Goal: Task Accomplishment & Management: Use online tool/utility

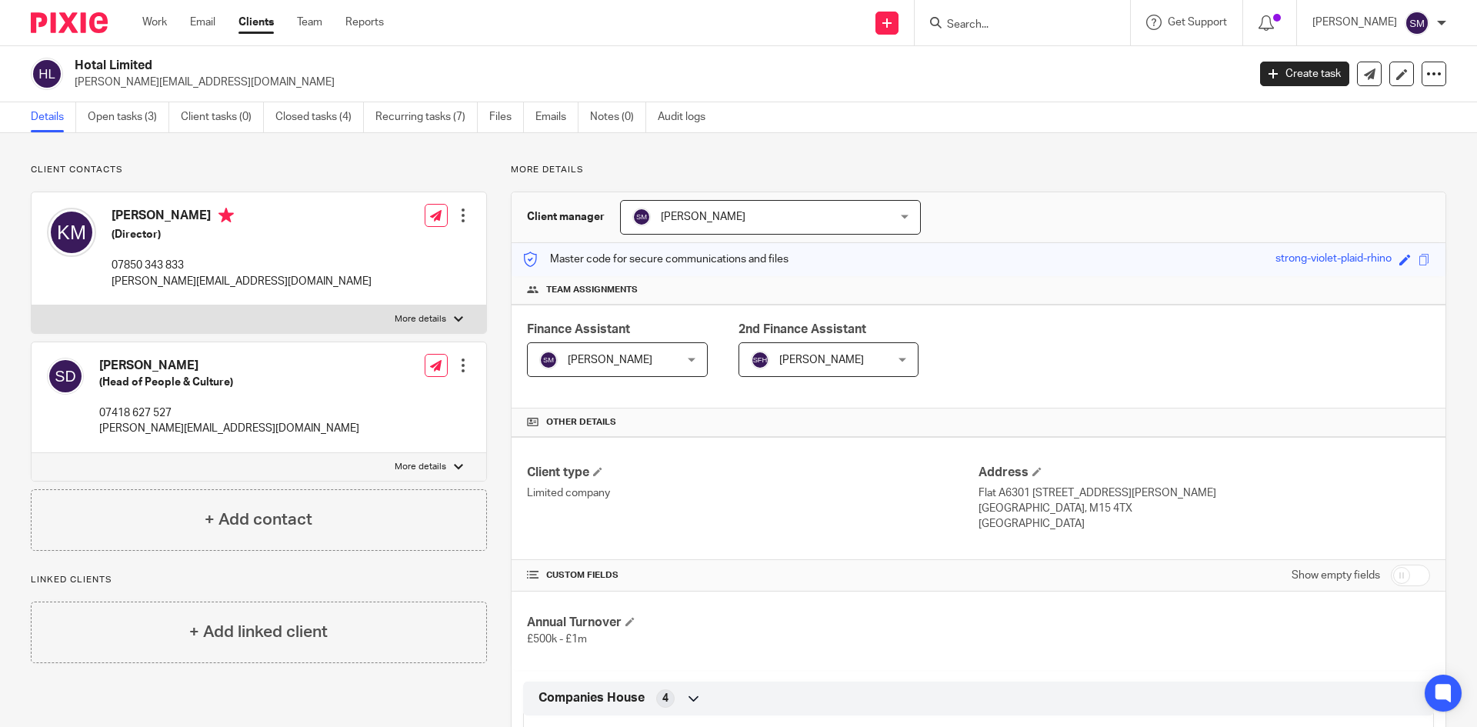
click at [548, 45] on div "Work Email Clients Team Reports Work Email Clients Team Reports Settings Send n…" at bounding box center [738, 23] width 1477 height 46
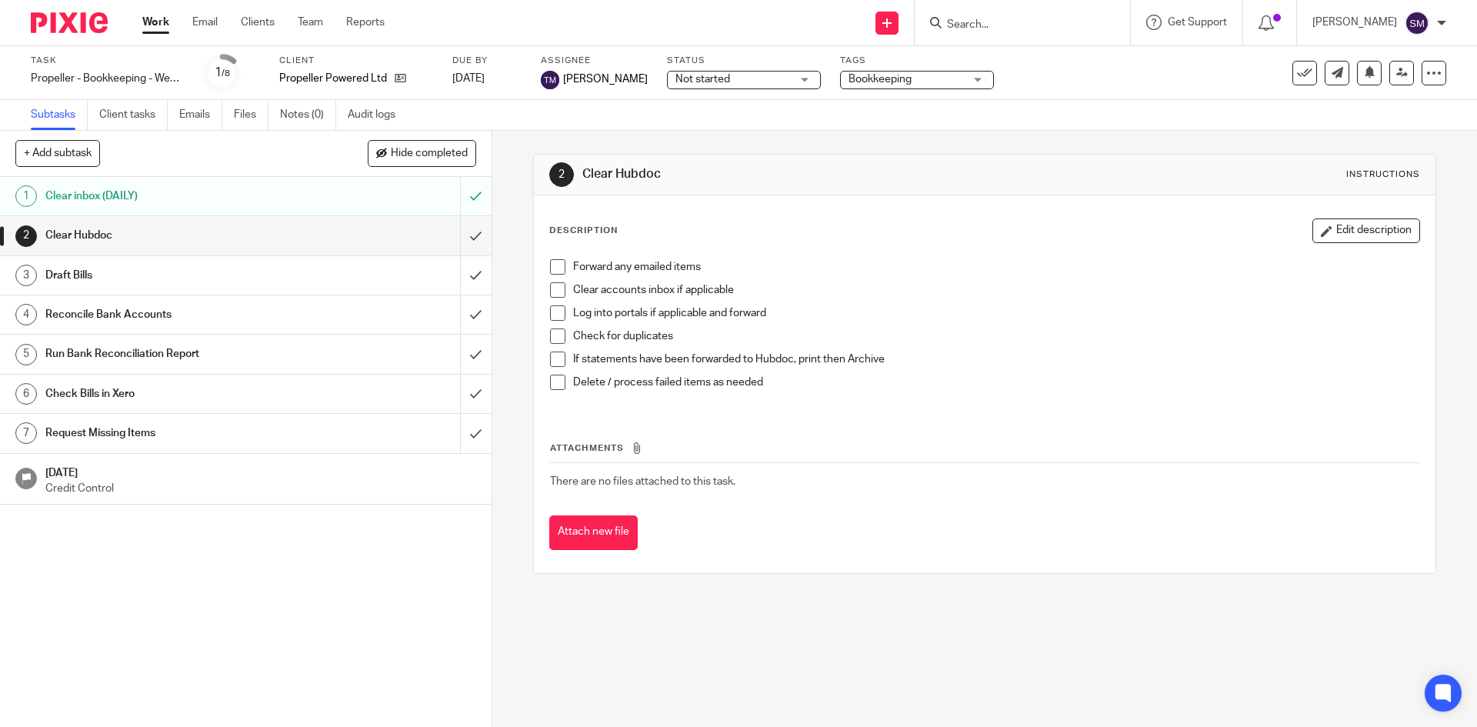
click at [1009, 25] on input "Search" at bounding box center [1015, 25] width 139 height 14
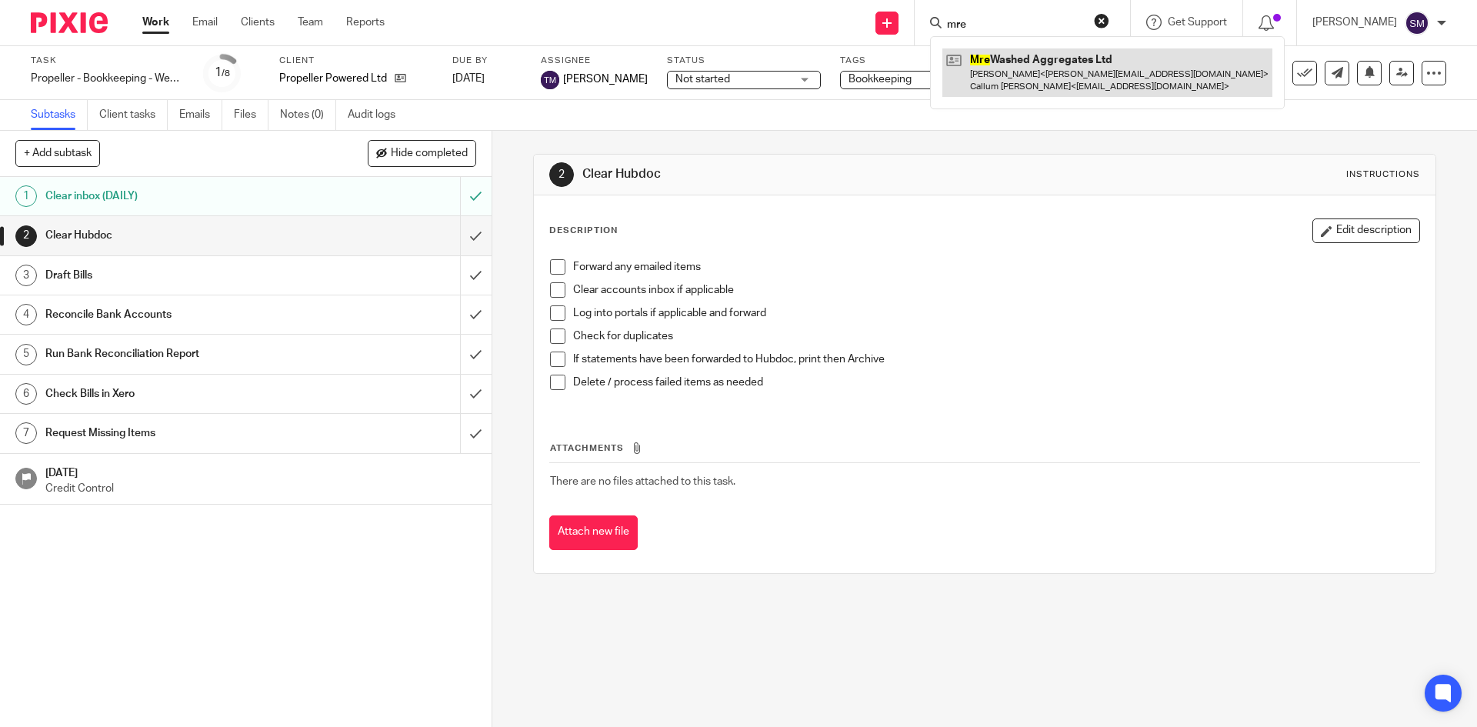
type input "mre"
click at [1015, 48] on link at bounding box center [1108, 72] width 330 height 48
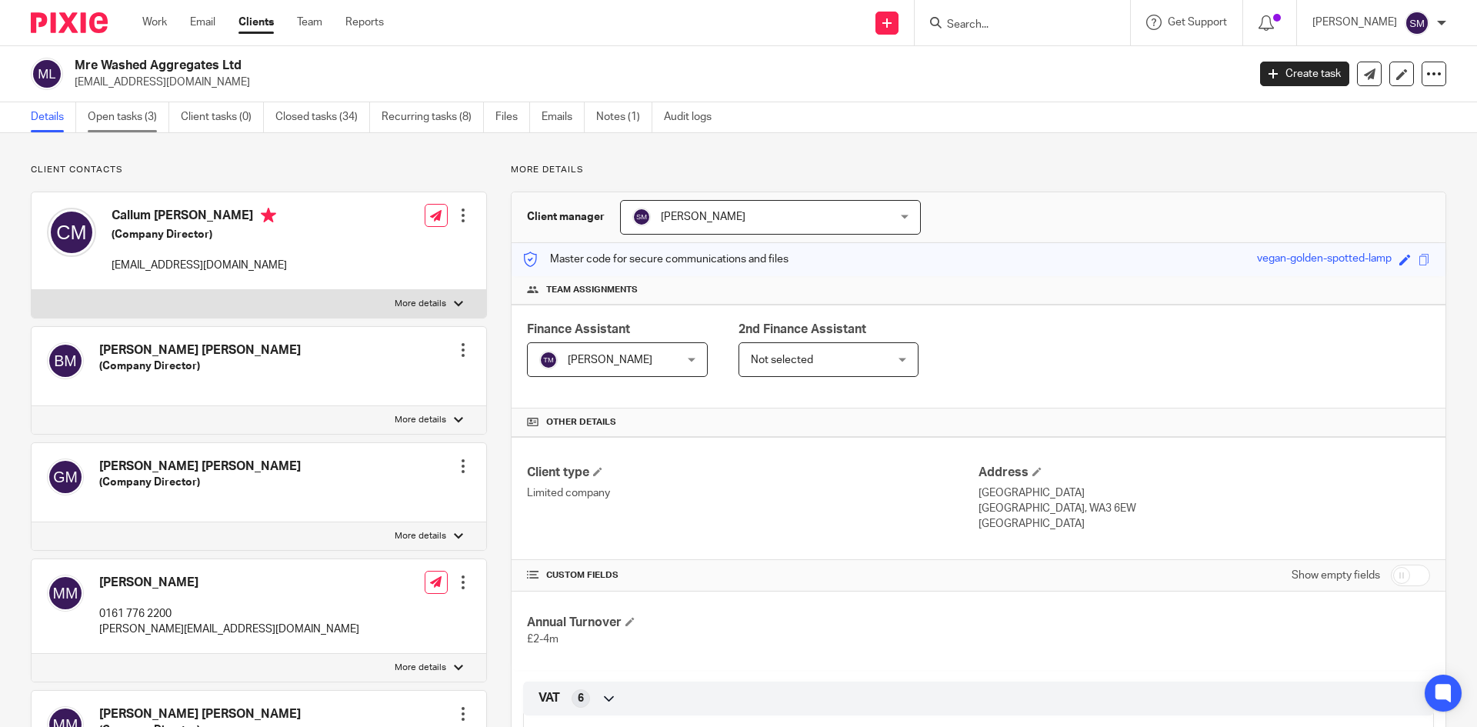
click at [136, 119] on link "Open tasks (3)" at bounding box center [129, 117] width 82 height 30
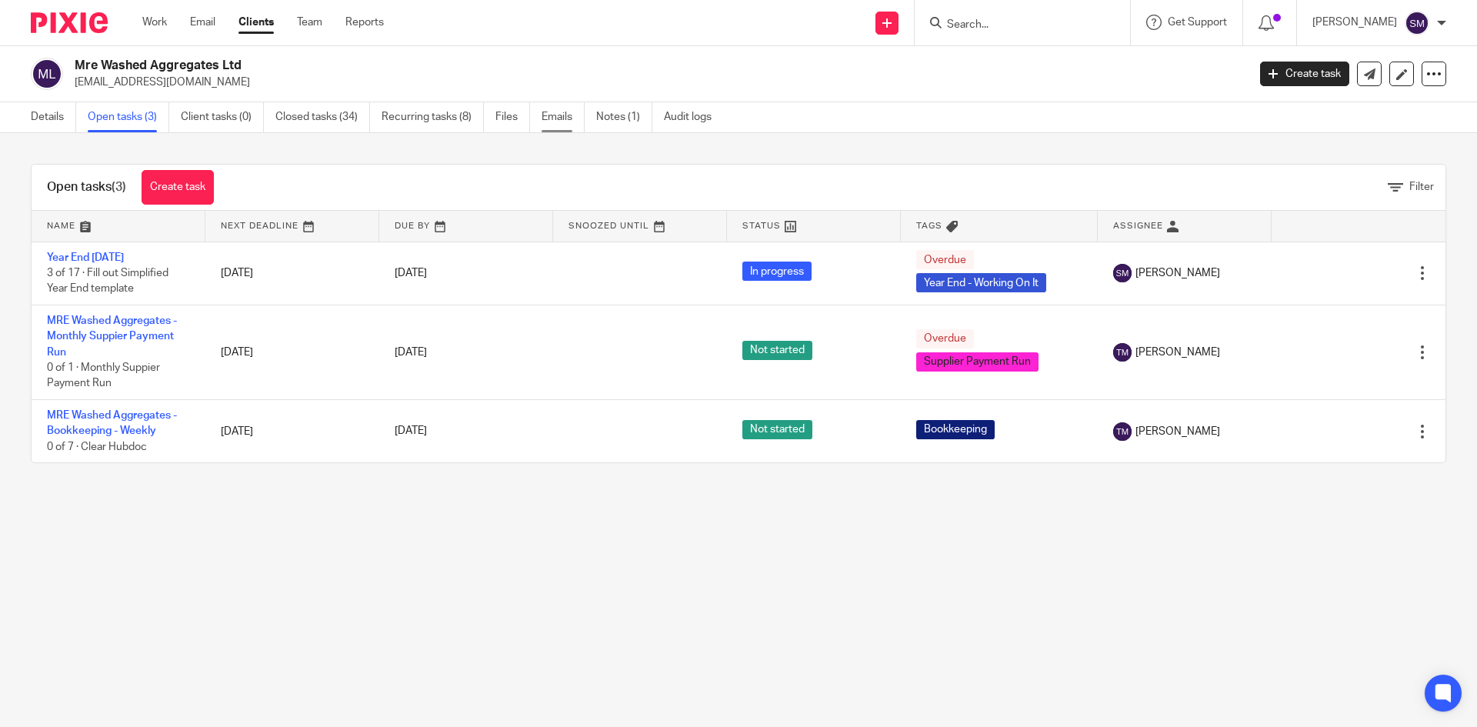
click at [550, 112] on link "Emails" at bounding box center [563, 117] width 43 height 30
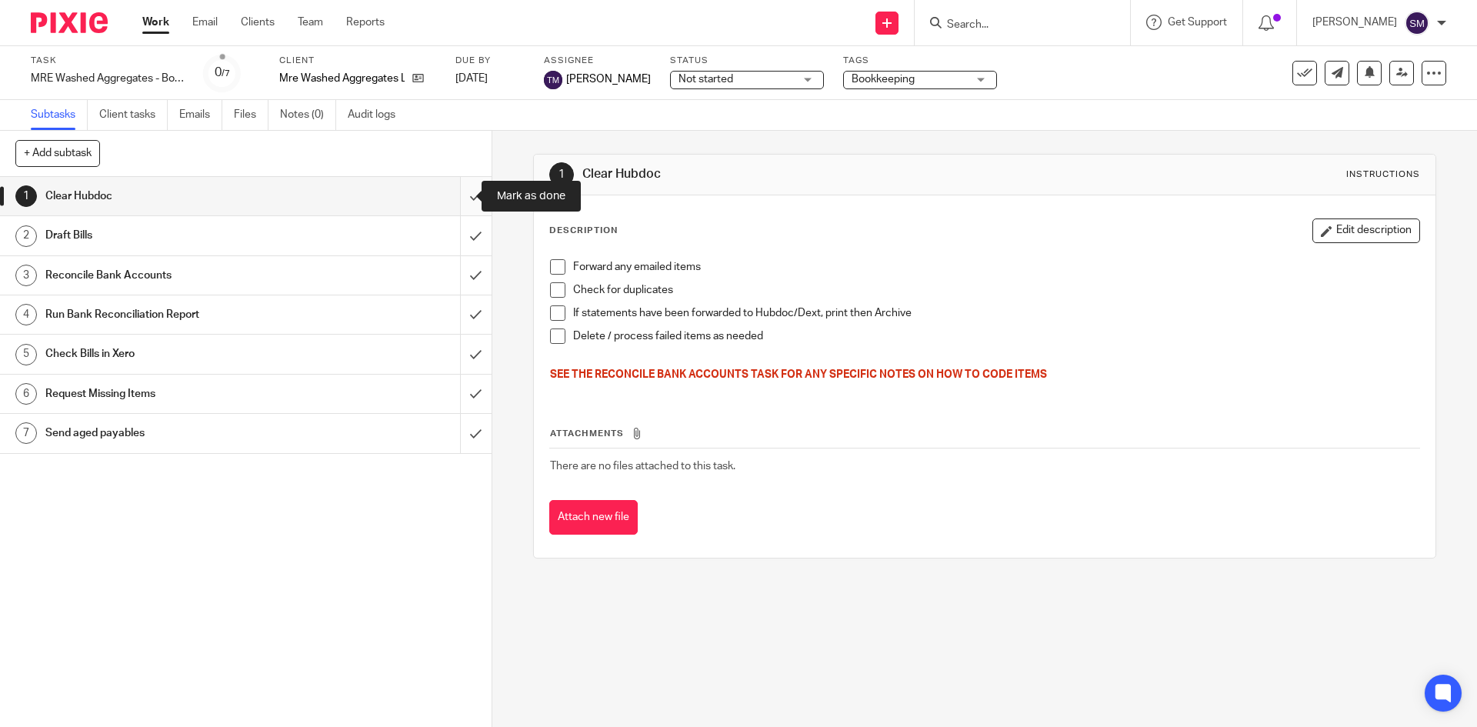
click at [453, 195] on input "submit" at bounding box center [246, 196] width 492 height 38
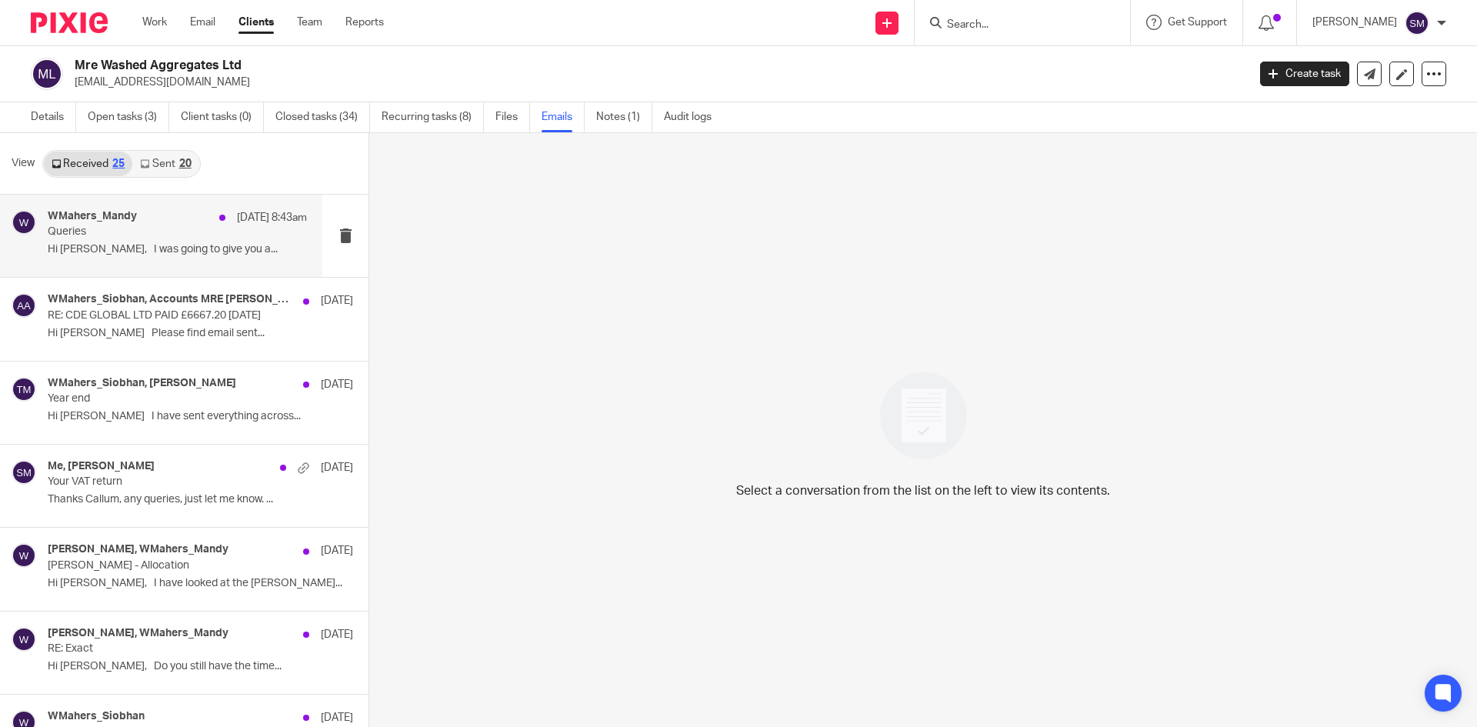
click at [151, 242] on div "WMahers_Mandy 23 Sep 8:43am Queries Hi Terri, I was going to give you a..." at bounding box center [177, 236] width 259 height 52
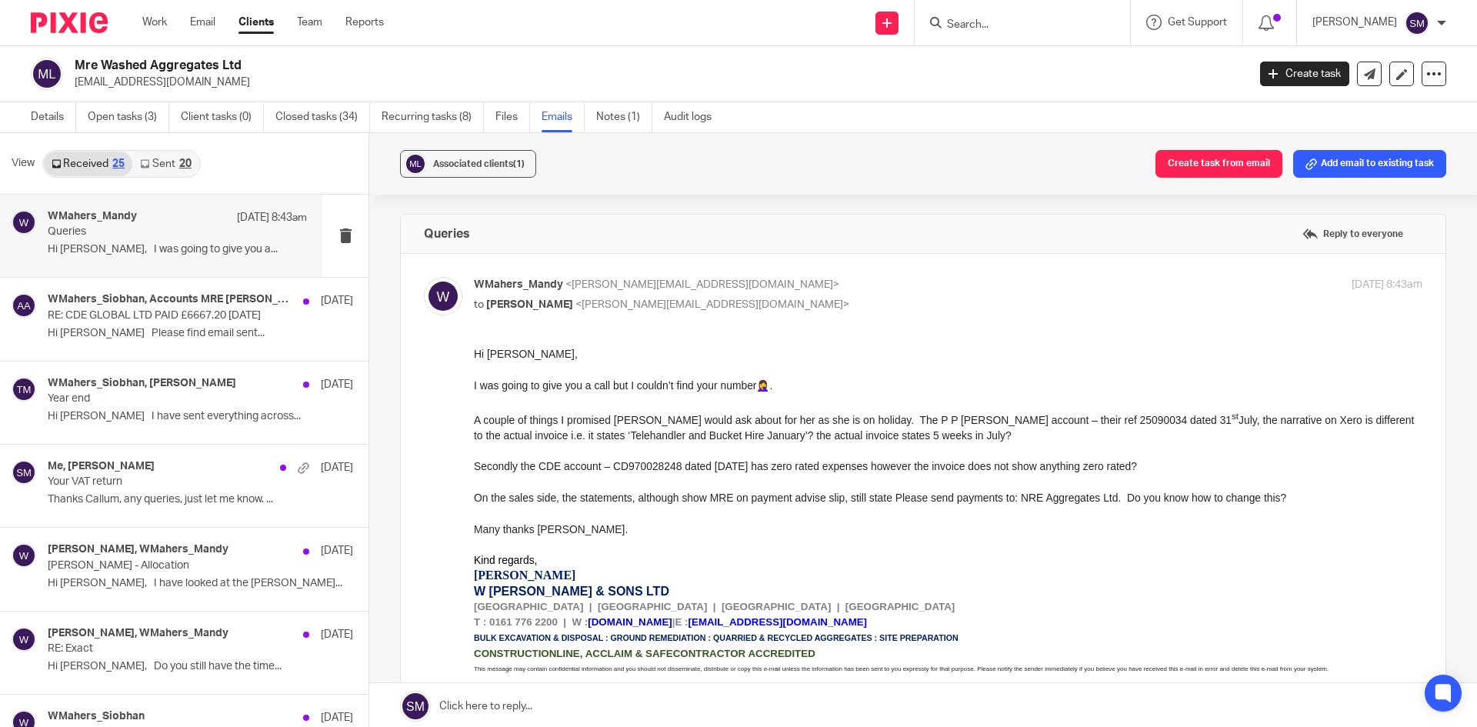
click at [165, 161] on link "Sent 20" at bounding box center [165, 164] width 66 height 25
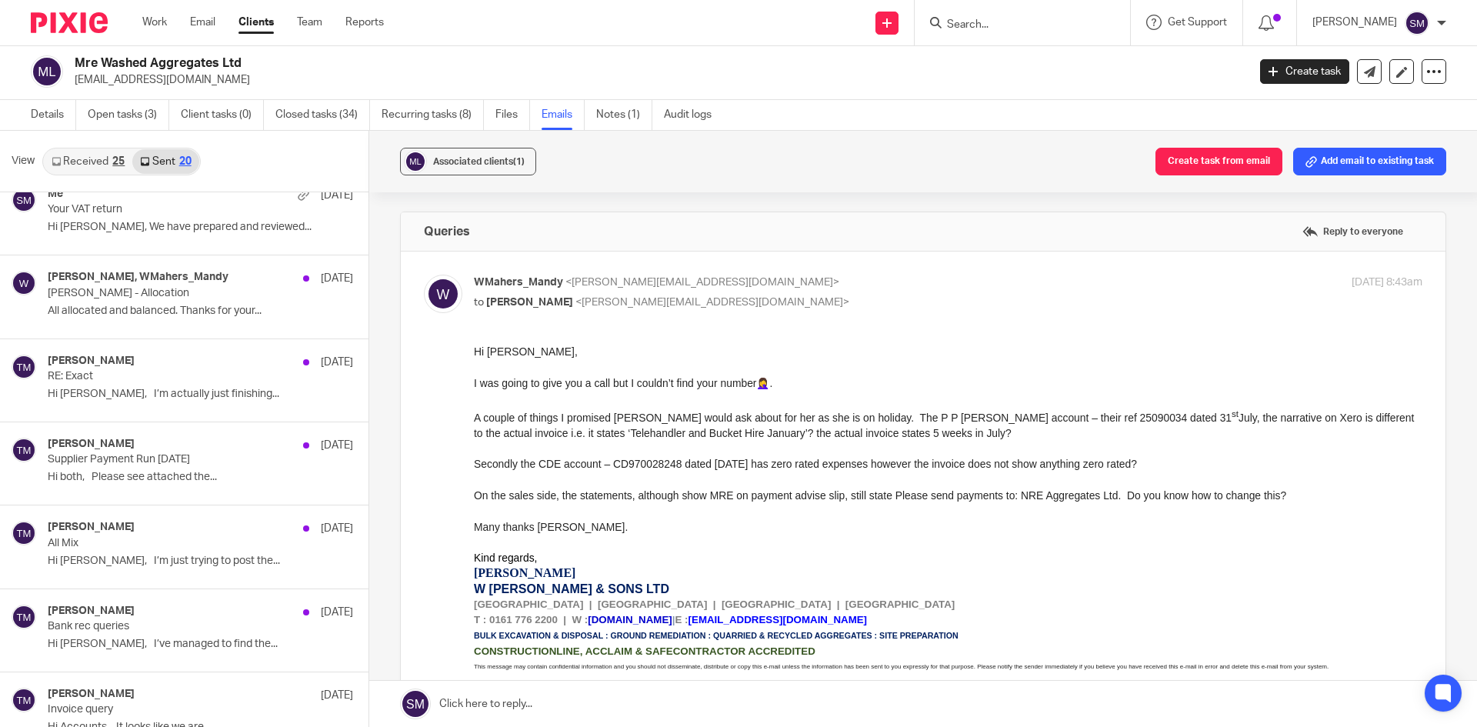
scroll to position [462, 0]
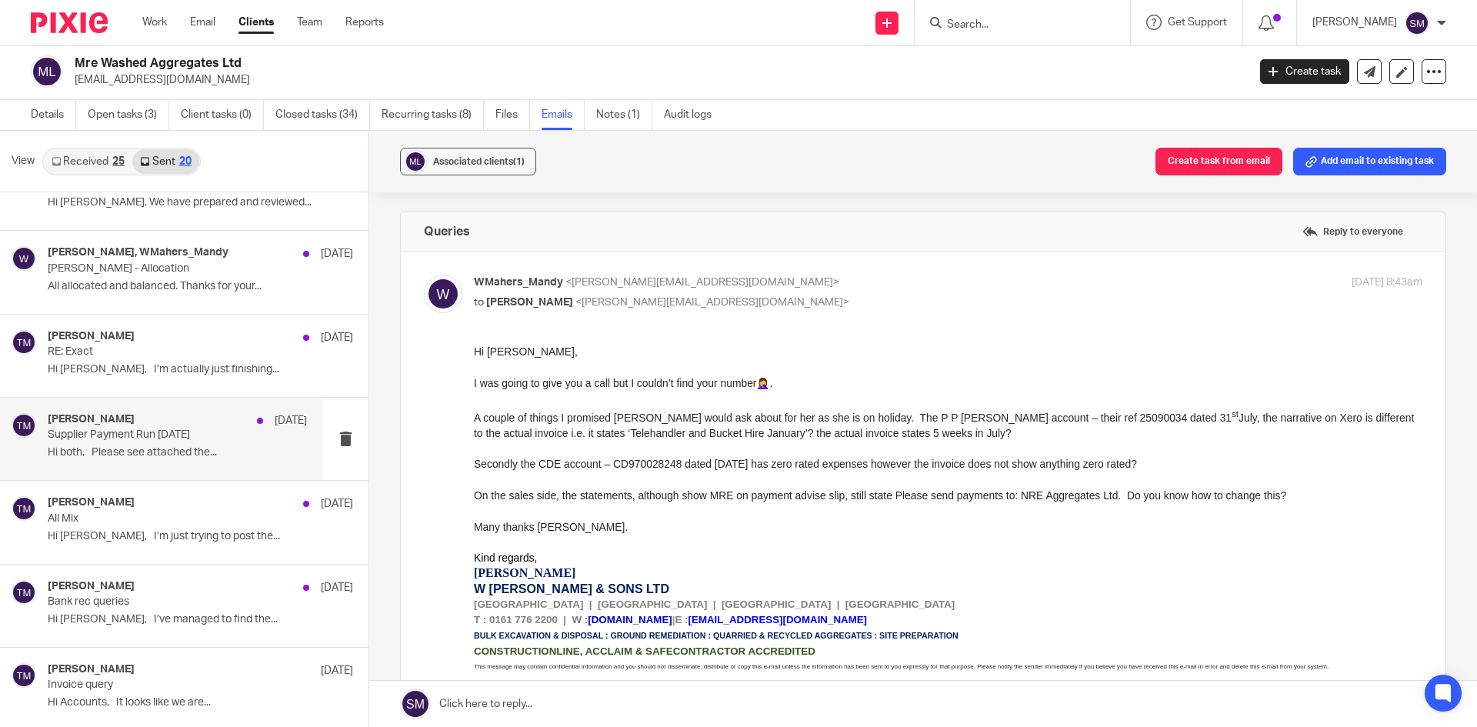
click at [155, 432] on p "Supplier Payment Run July 2025" at bounding box center [152, 435] width 208 height 13
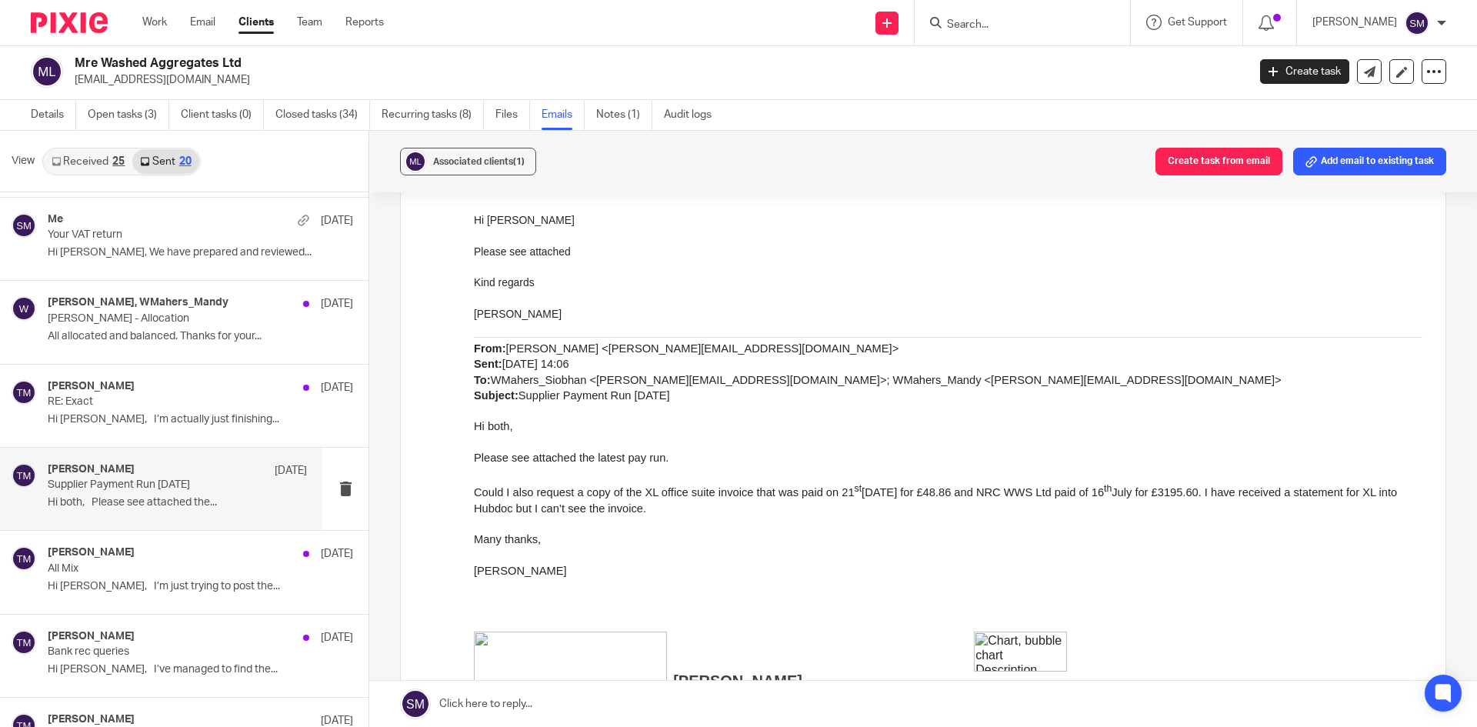
scroll to position [385, 0]
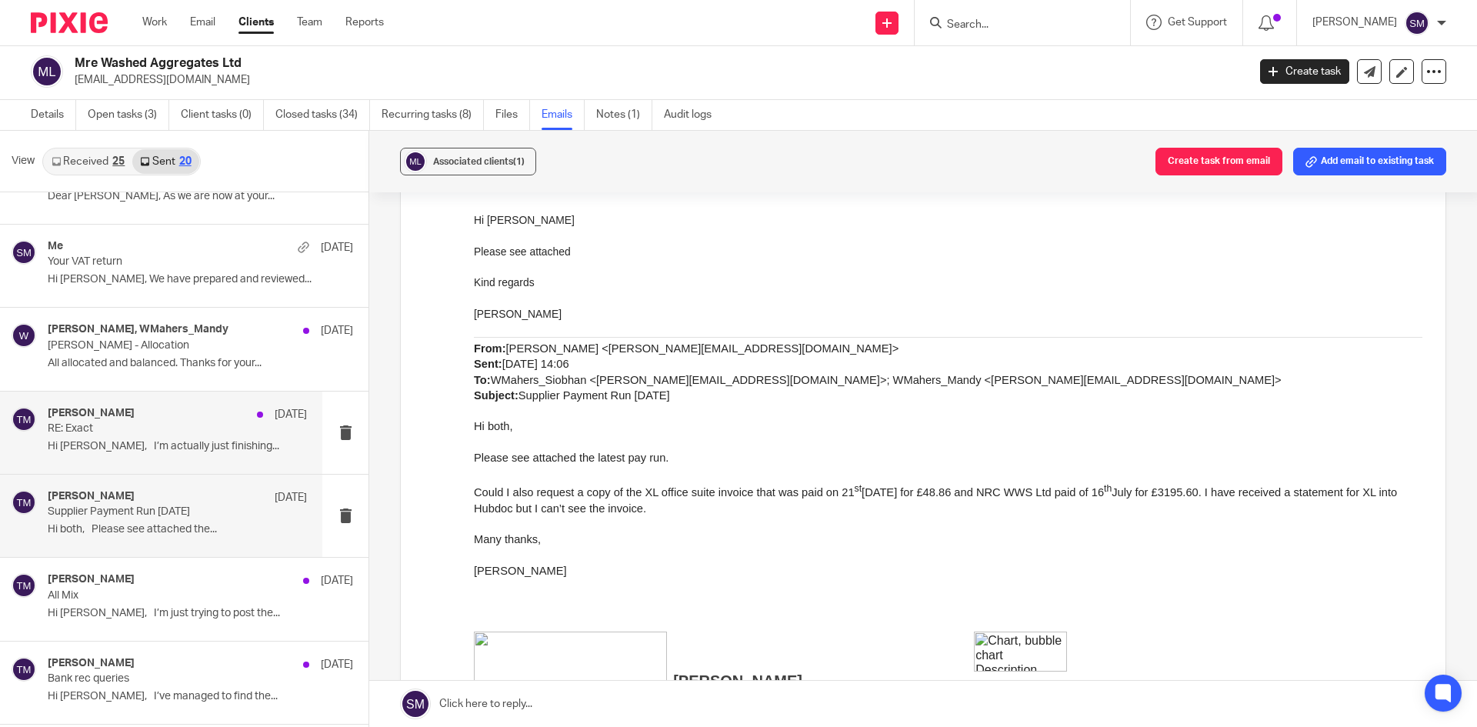
click at [136, 447] on p "Hi Mandy, I’m actually just finishing..." at bounding box center [177, 446] width 259 height 13
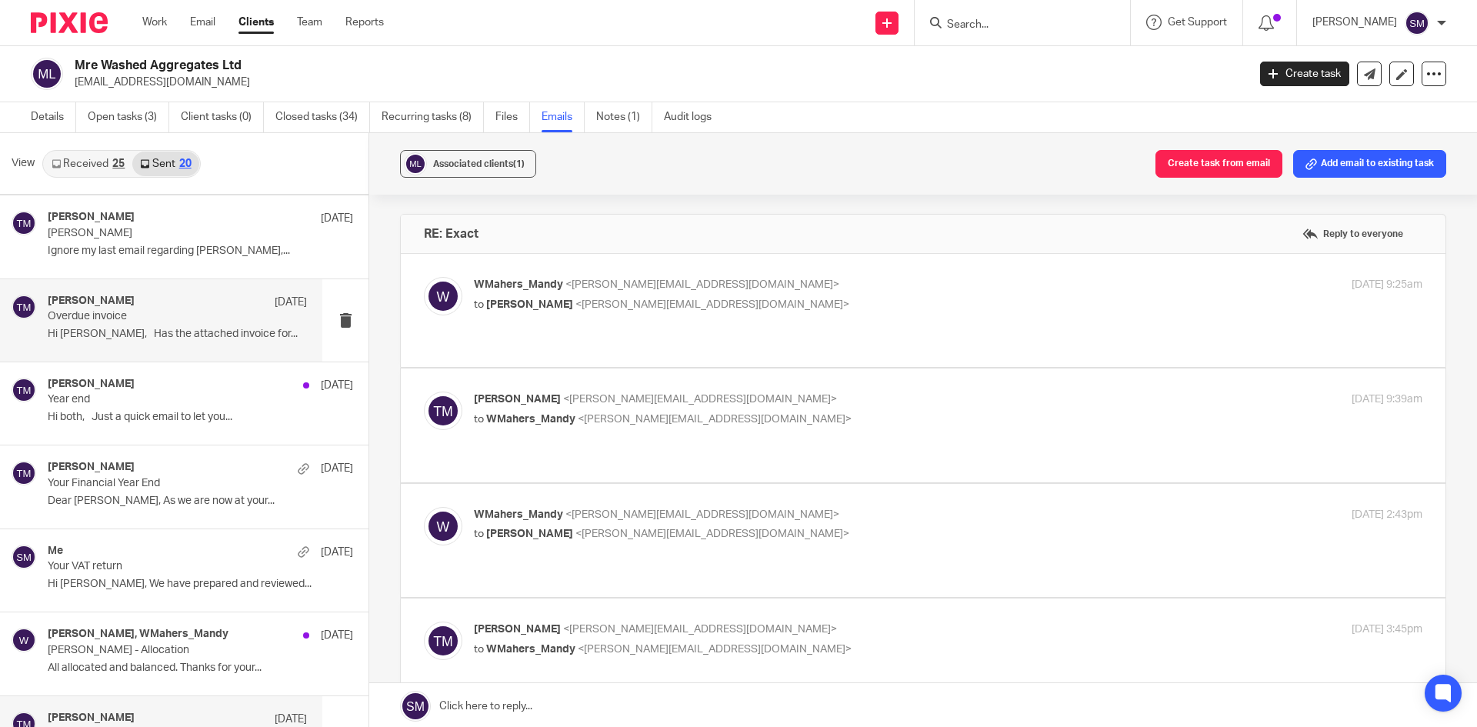
scroll to position [0, 0]
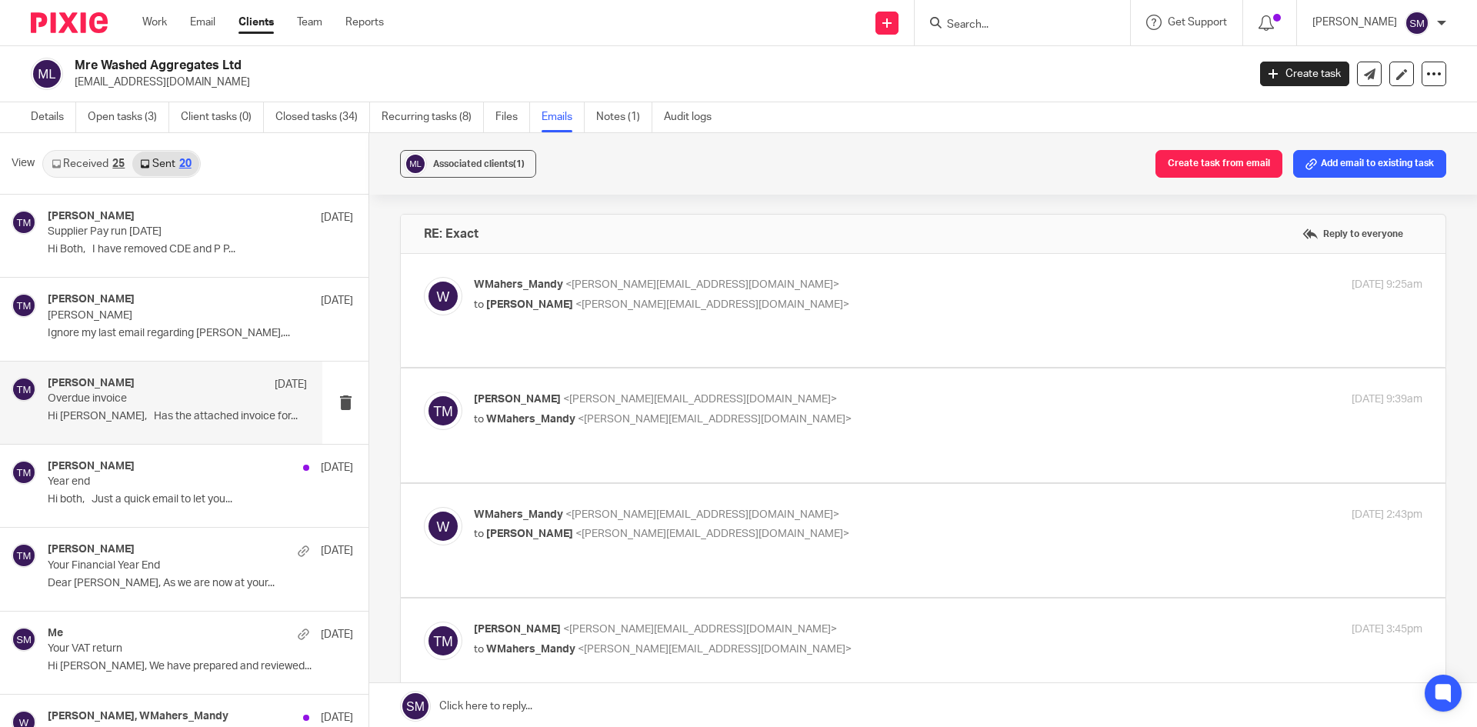
click at [159, 389] on div "Terri Morley 12 Aug" at bounding box center [177, 384] width 259 height 15
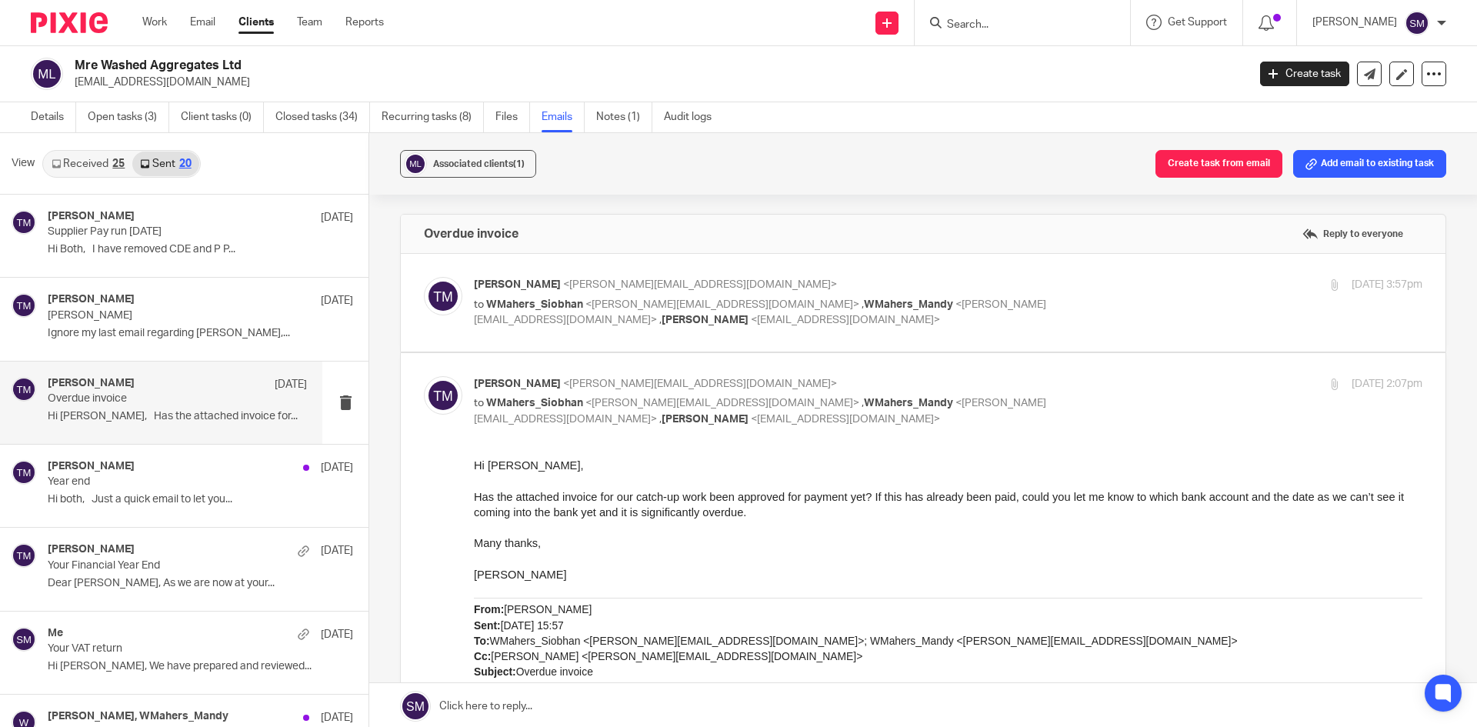
click at [93, 160] on link "Received 25" at bounding box center [88, 164] width 88 height 25
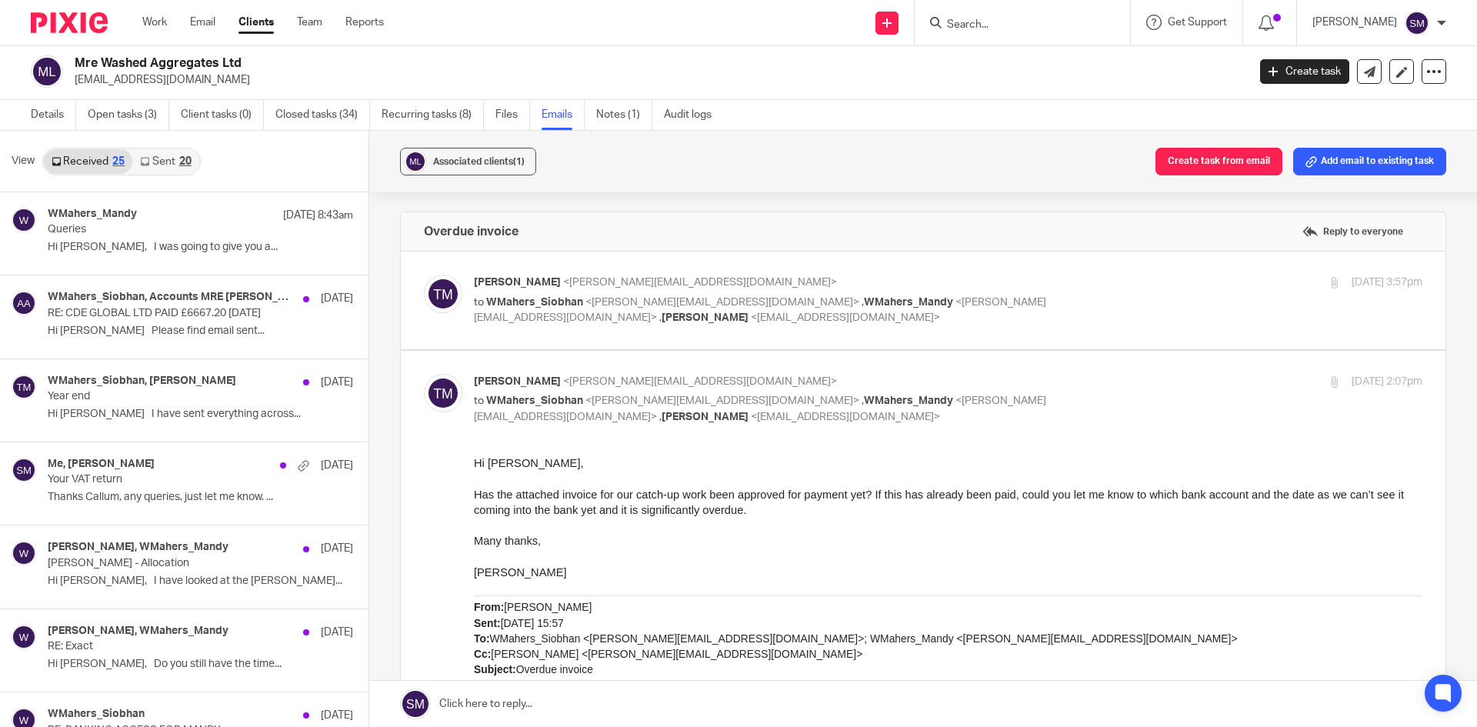
click at [164, 159] on link "Sent 20" at bounding box center [165, 161] width 66 height 25
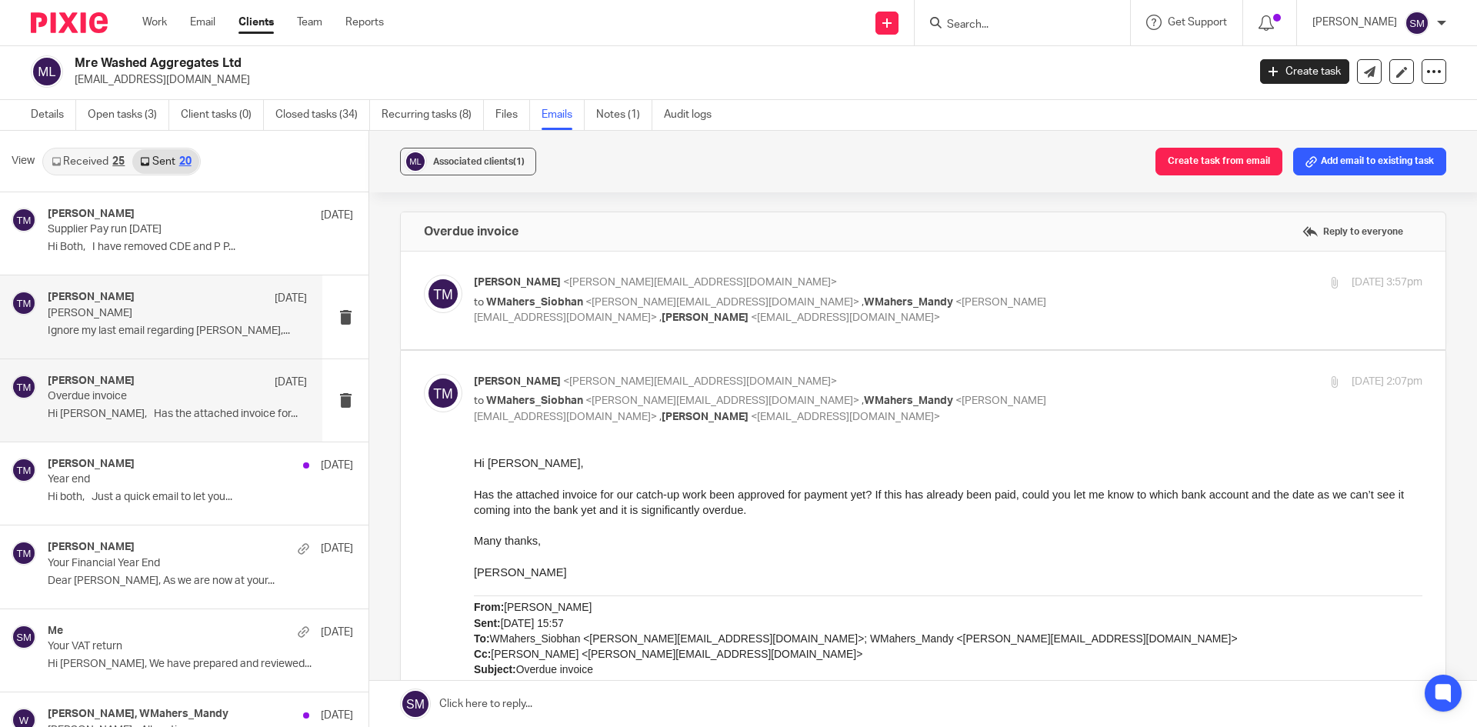
scroll to position [0, 0]
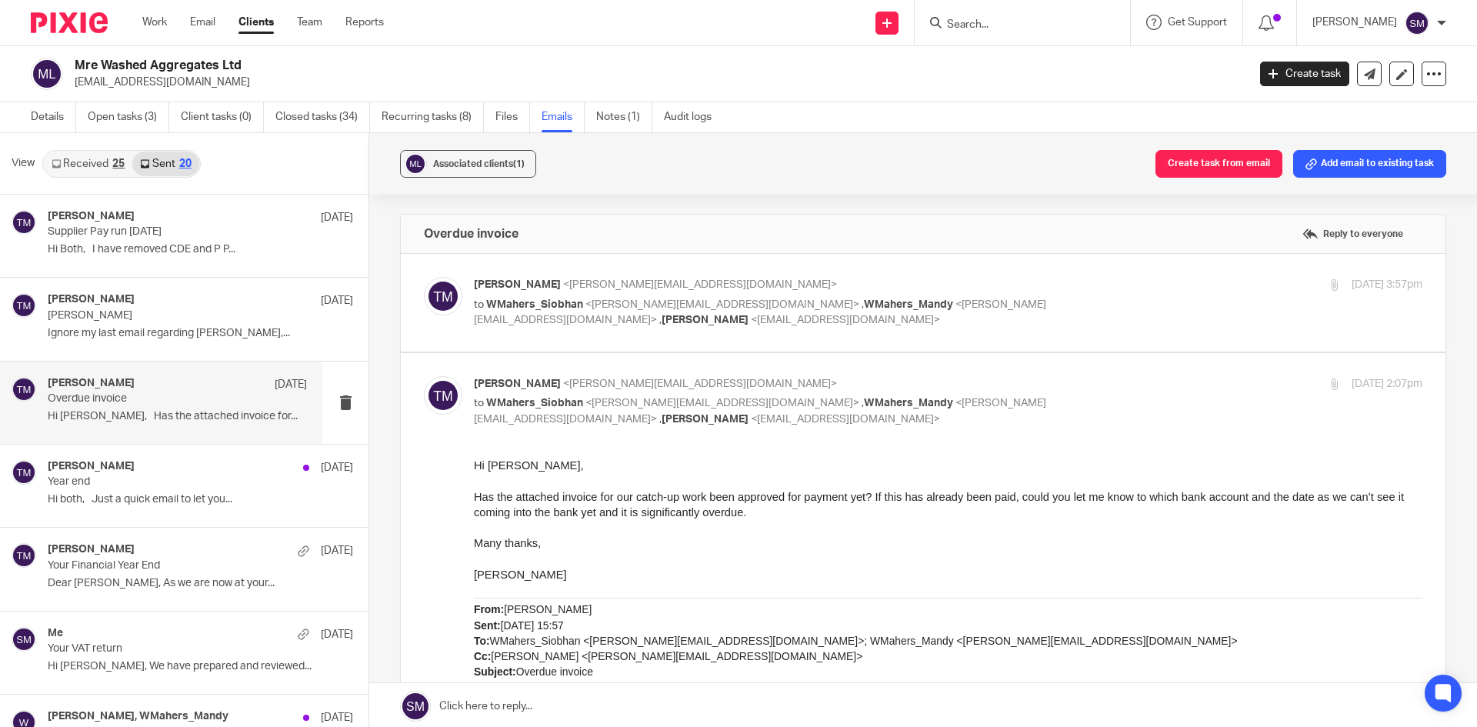
click at [89, 152] on link "Received 25" at bounding box center [88, 164] width 88 height 25
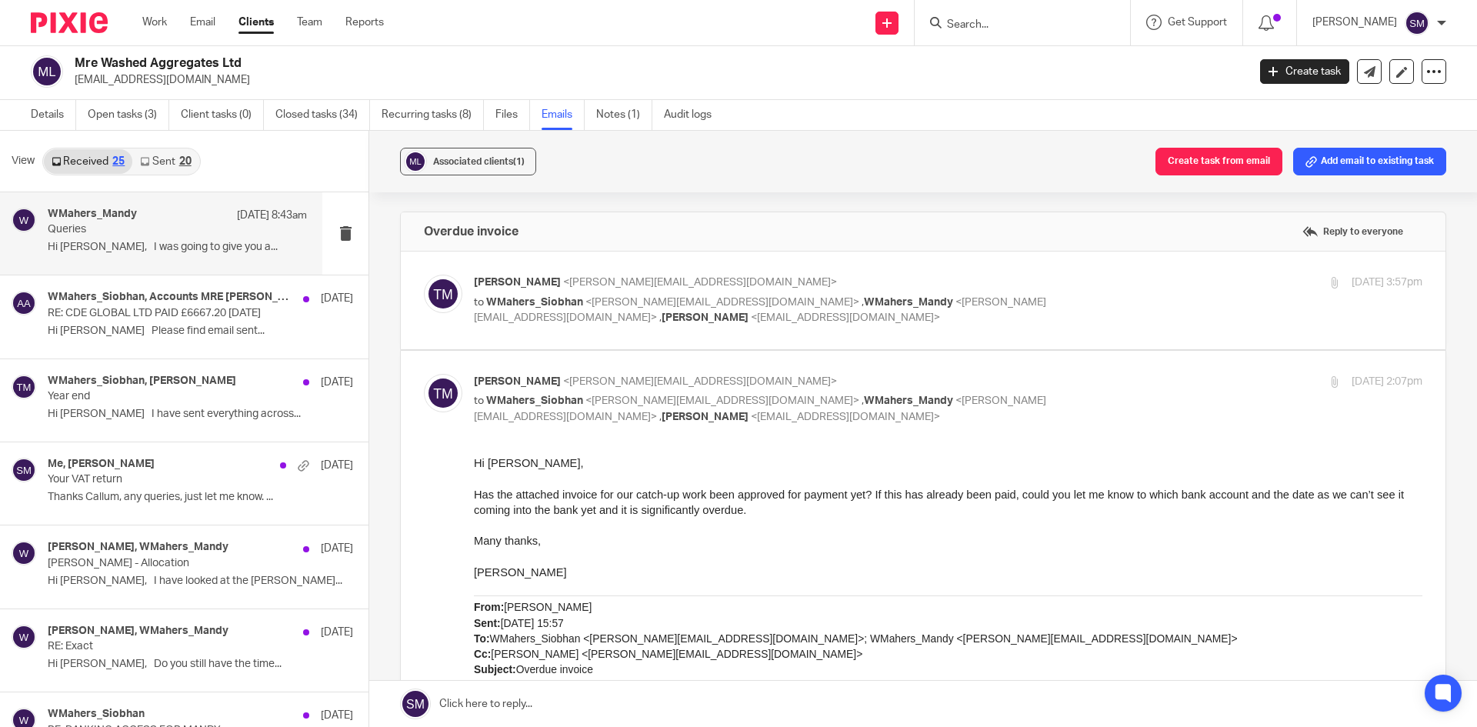
click at [149, 237] on div "WMahers_Mandy 23 Sep 8:43am Queries Hi Terri, I was going to give you a..." at bounding box center [177, 234] width 259 height 52
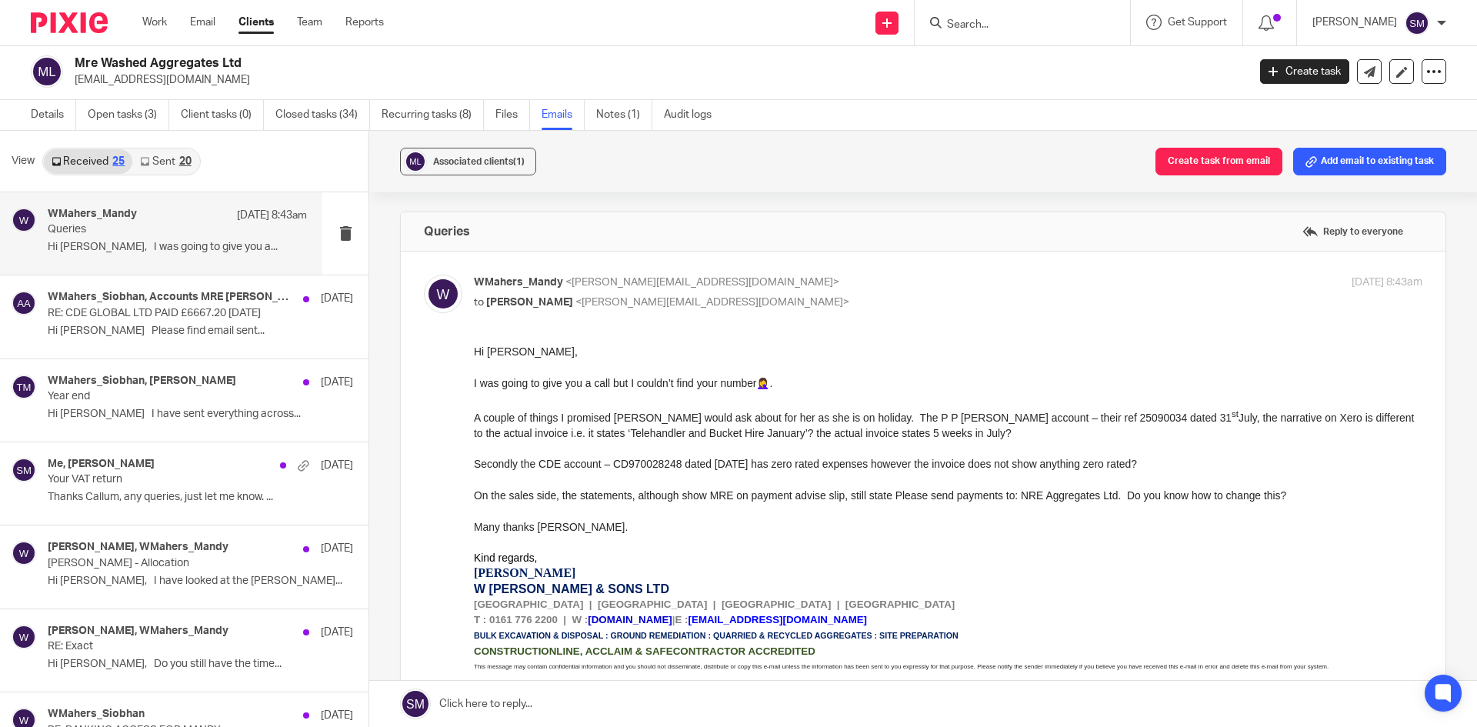
scroll to position [0, 0]
click at [132, 235] on p "Queries" at bounding box center [152, 229] width 208 height 13
click at [1063, 416] on p "A couple of things I promised Siobhan I would ask about for her as she is on ho…" at bounding box center [948, 423] width 949 height 35
copy p "25090034"
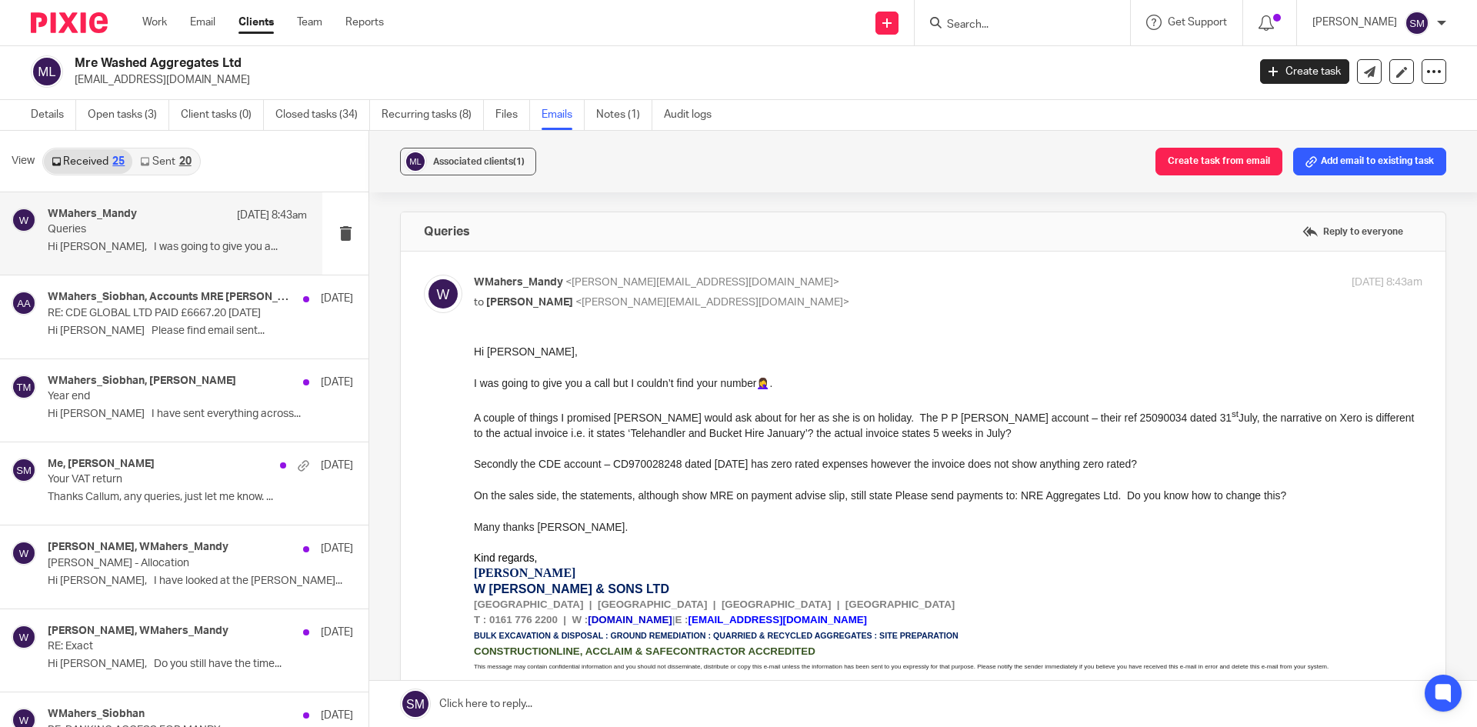
click at [955, 432] on p "A couple of things I promised Siobhan I would ask about for her as she is on ho…" at bounding box center [948, 423] width 949 height 35
click at [596, 509] on p at bounding box center [948, 510] width 949 height 15
click at [615, 465] on p "Secondly the CDE account – CD970028248 dated 3/7/25 has zero rated expenses how…" at bounding box center [948, 463] width 949 height 15
copy p "CD970028248"
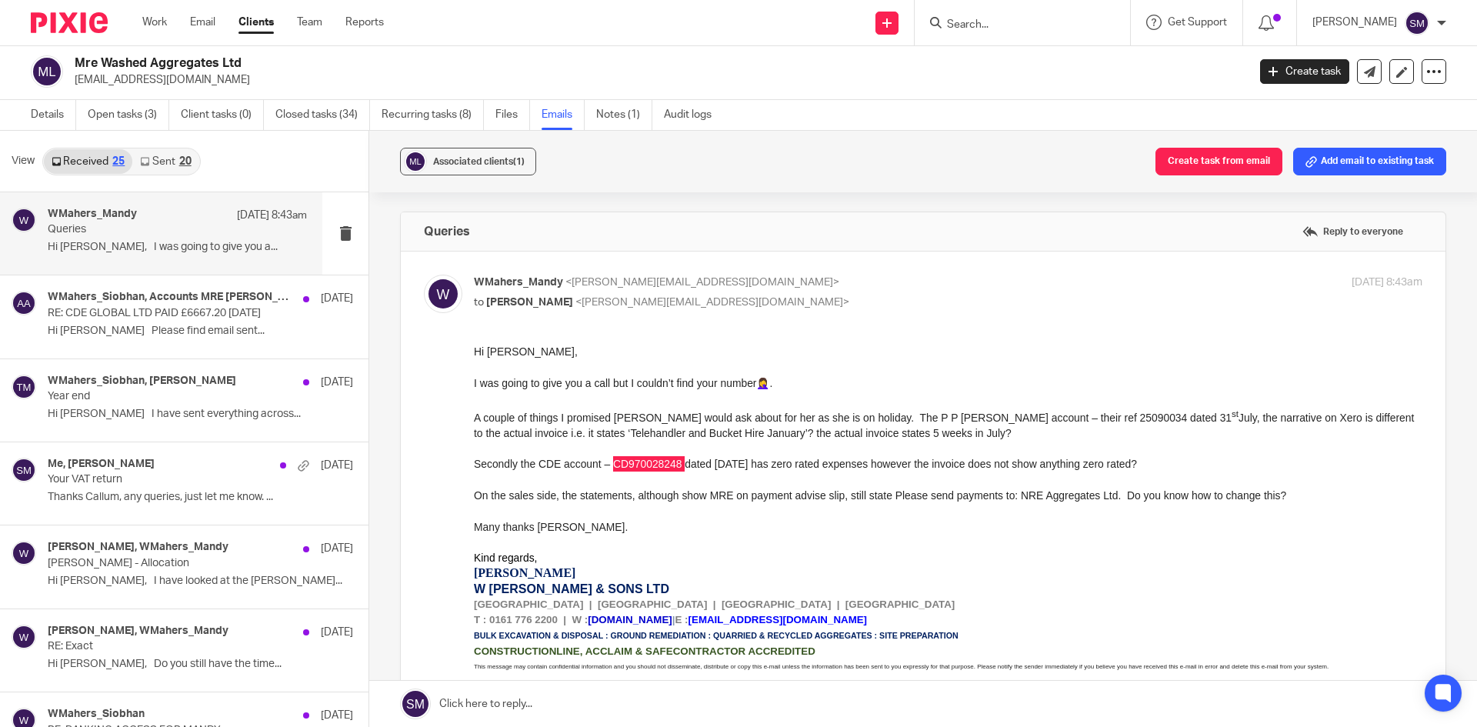
click at [121, 227] on p "Queries" at bounding box center [152, 229] width 208 height 13
click at [798, 302] on p "to Terri Morley <terri@yoursupportteamltd.co.uk>" at bounding box center [790, 303] width 633 height 16
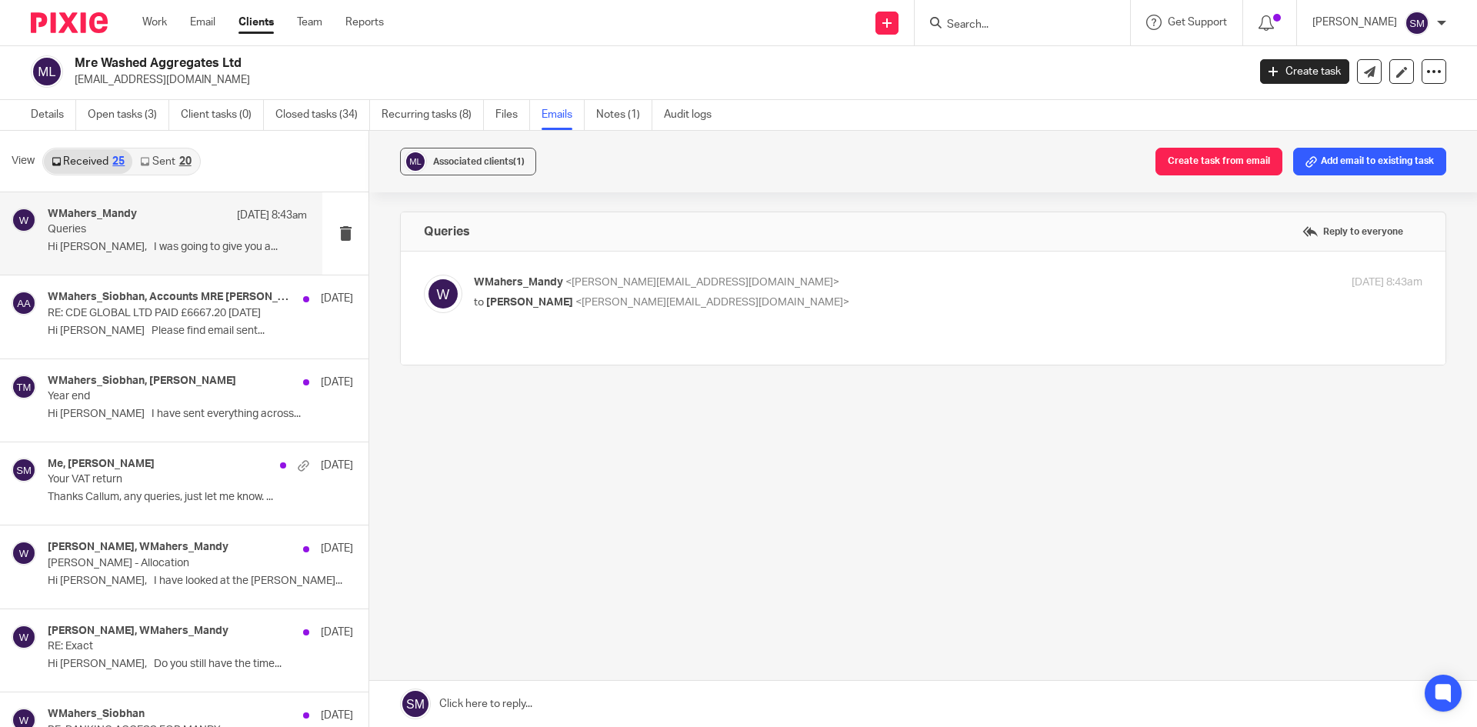
click at [786, 296] on p "to Terri Morley <terri@yoursupportteamltd.co.uk>" at bounding box center [790, 303] width 633 height 16
checkbox input "true"
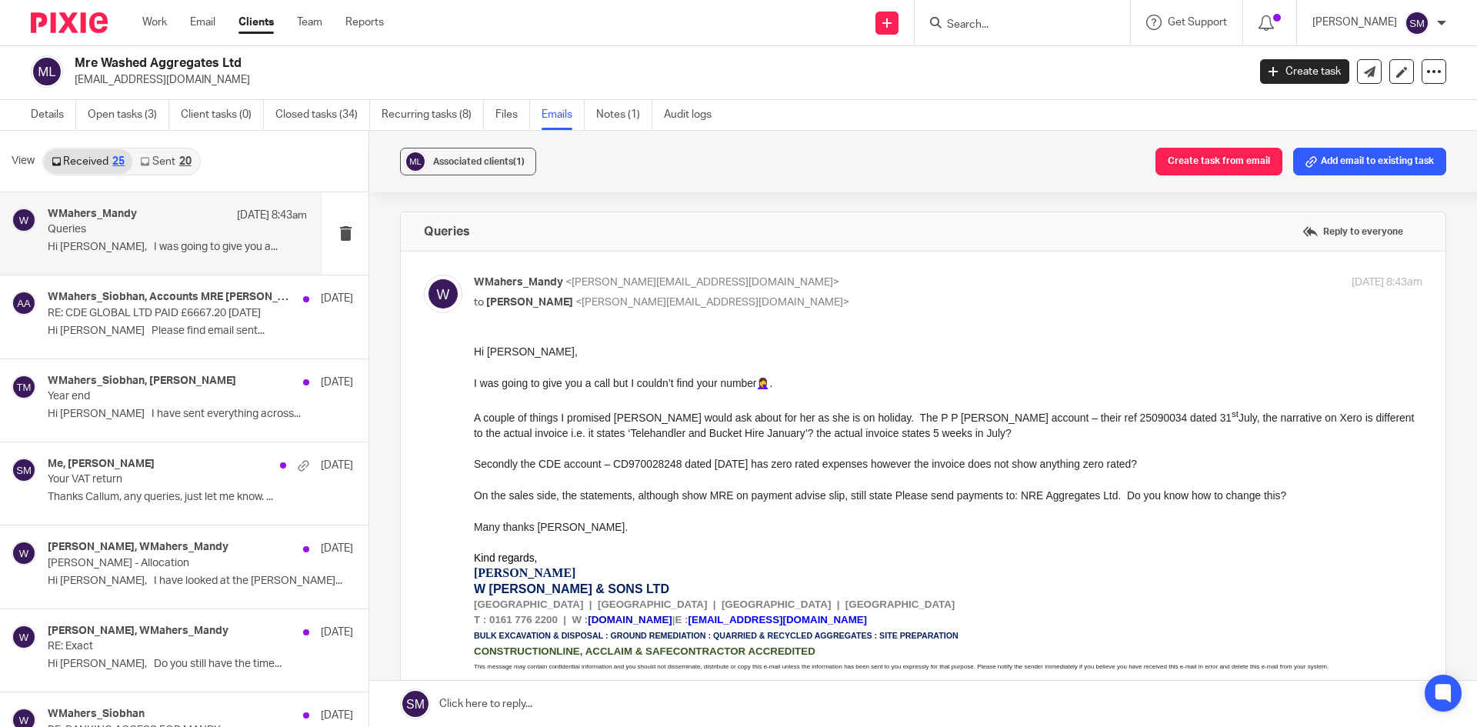
click at [618, 332] on div "WMahers_Mandy <mandy@wmahers.com> to Terri Morley <terri@yoursupportteamltd.co.…" at bounding box center [923, 659] width 999 height 768
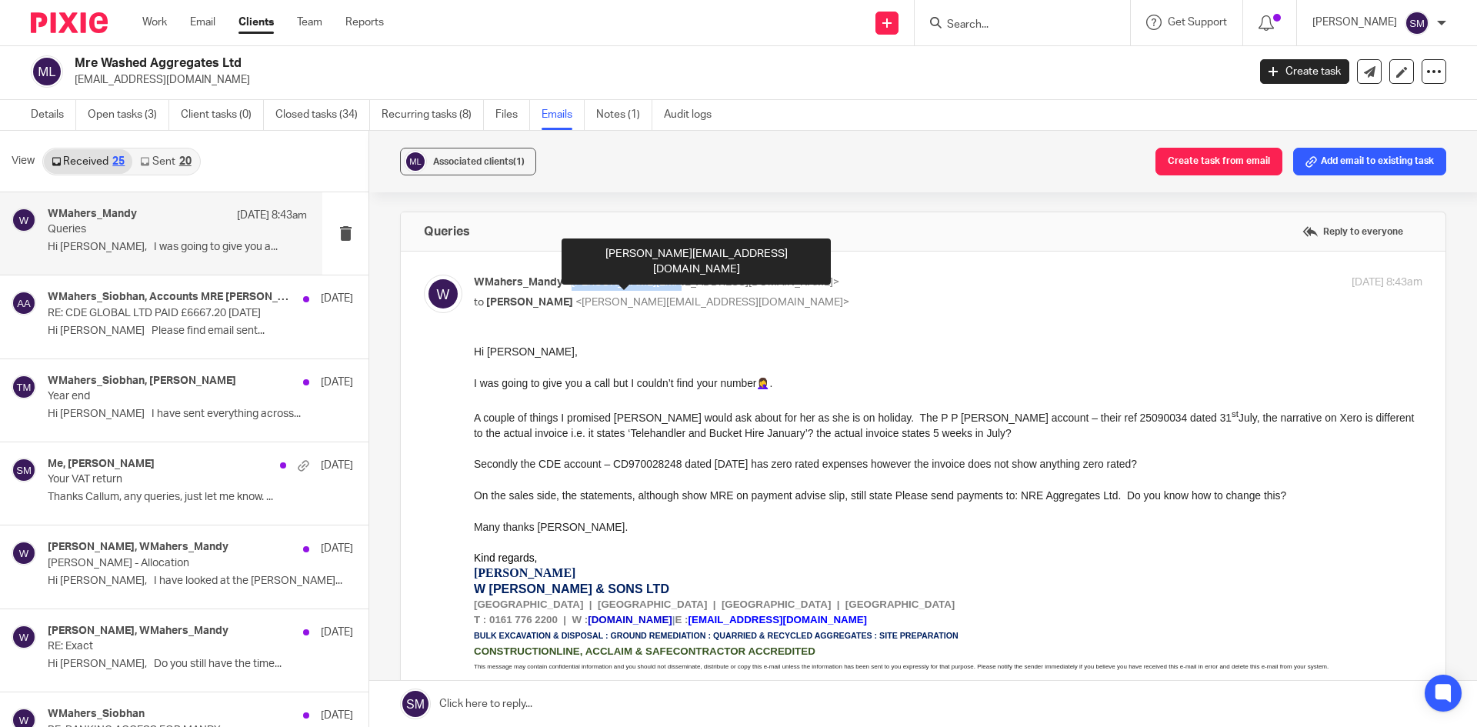
drag, startPoint x: 679, startPoint y: 281, endPoint x: 573, endPoint y: 285, distance: 107.1
click at [573, 285] on span "<mandy@wmahers.com>" at bounding box center [703, 282] width 274 height 11
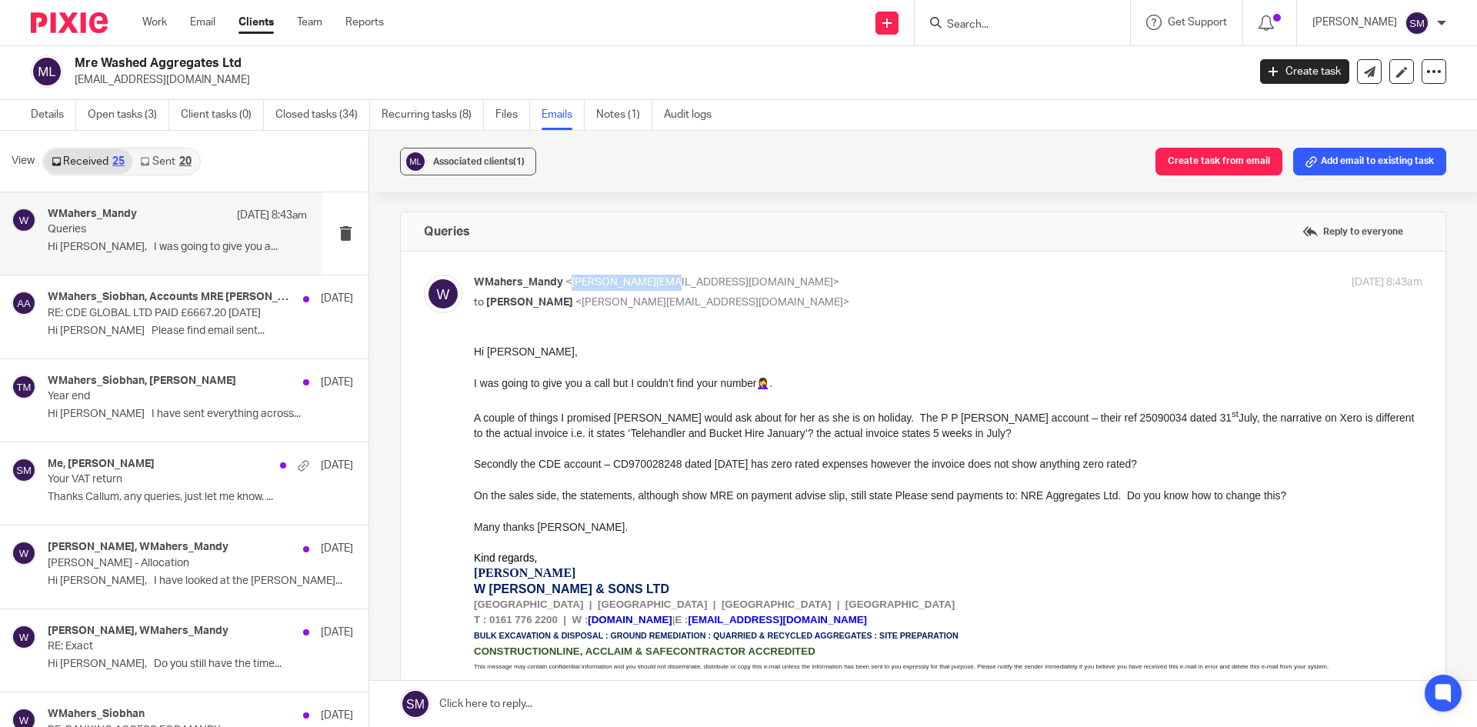
copy span "mandy@wmahers.com"
click at [1299, 232] on label "Reply to everyone" at bounding box center [1353, 231] width 109 height 23
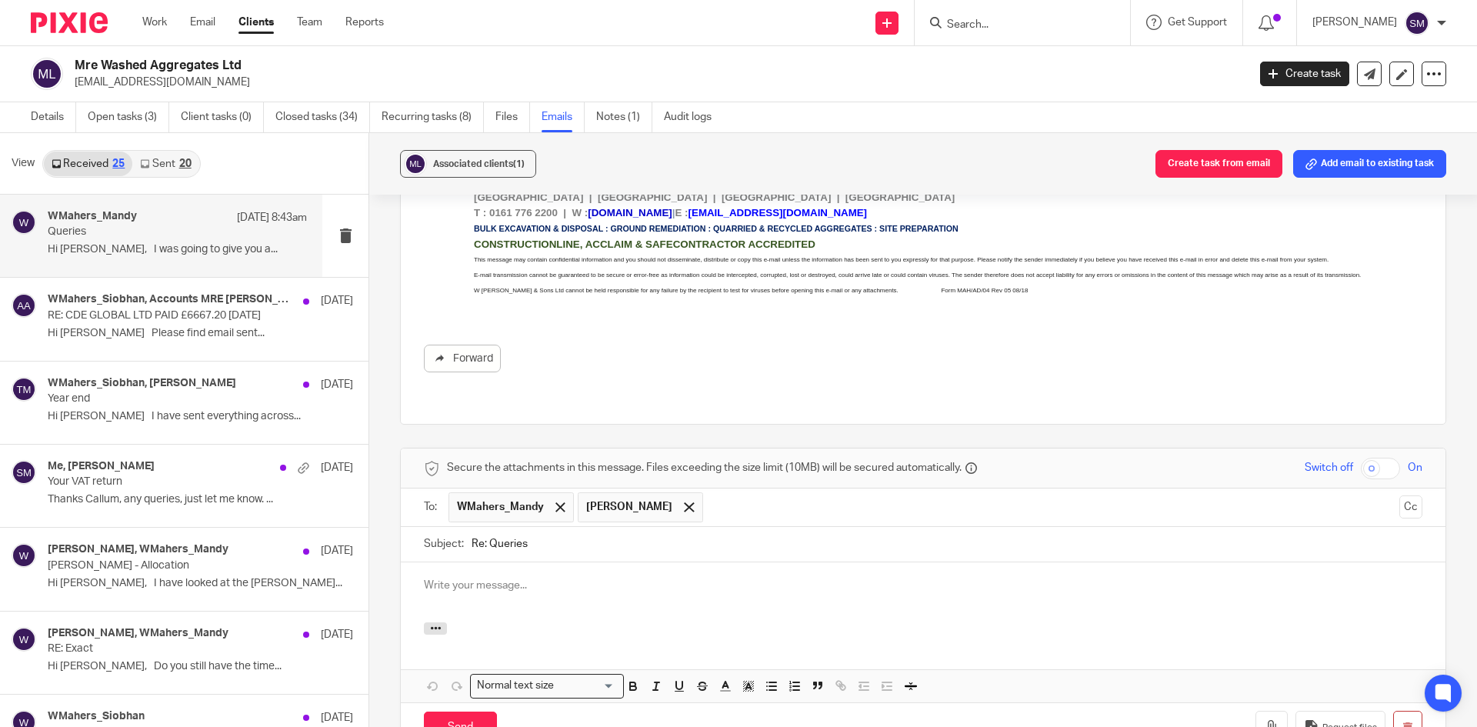
scroll to position [387, 0]
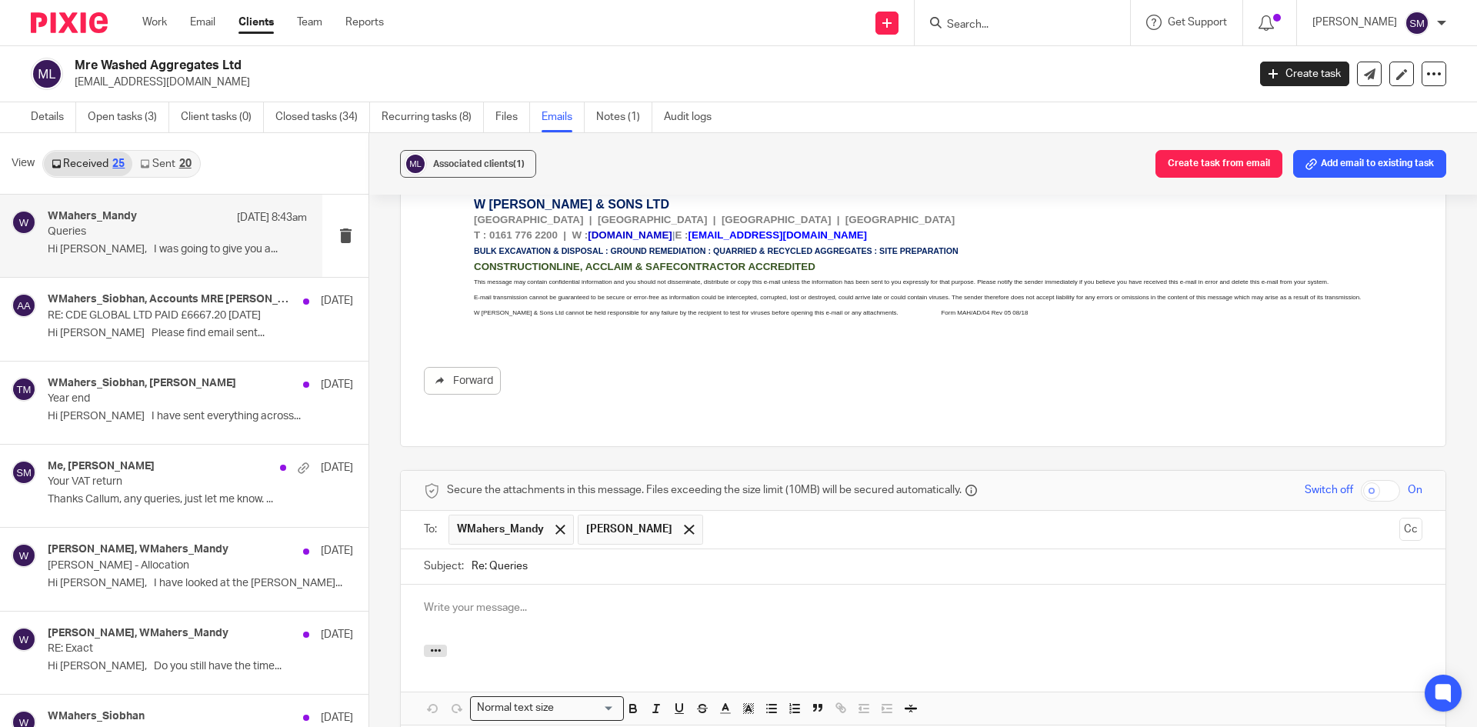
click at [449, 600] on p at bounding box center [923, 607] width 999 height 15
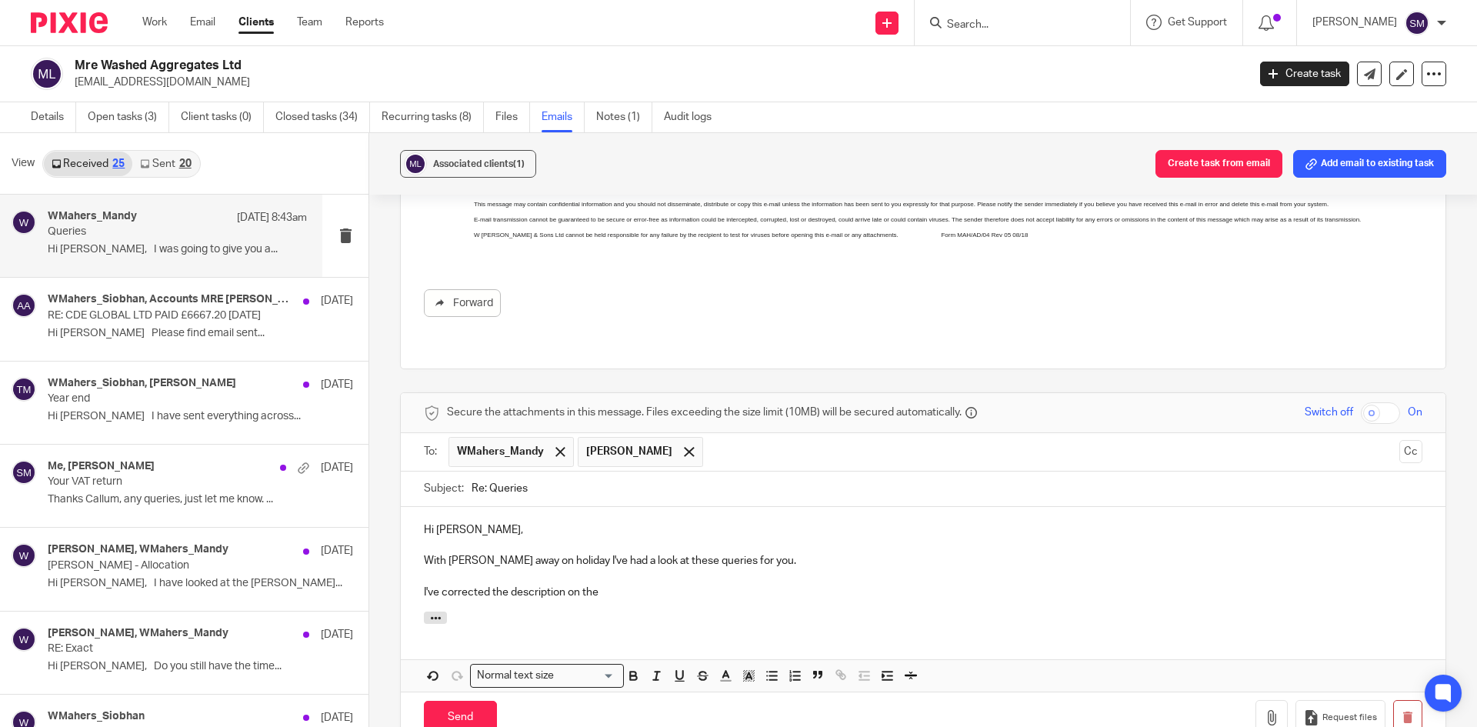
scroll to position [555, 0]
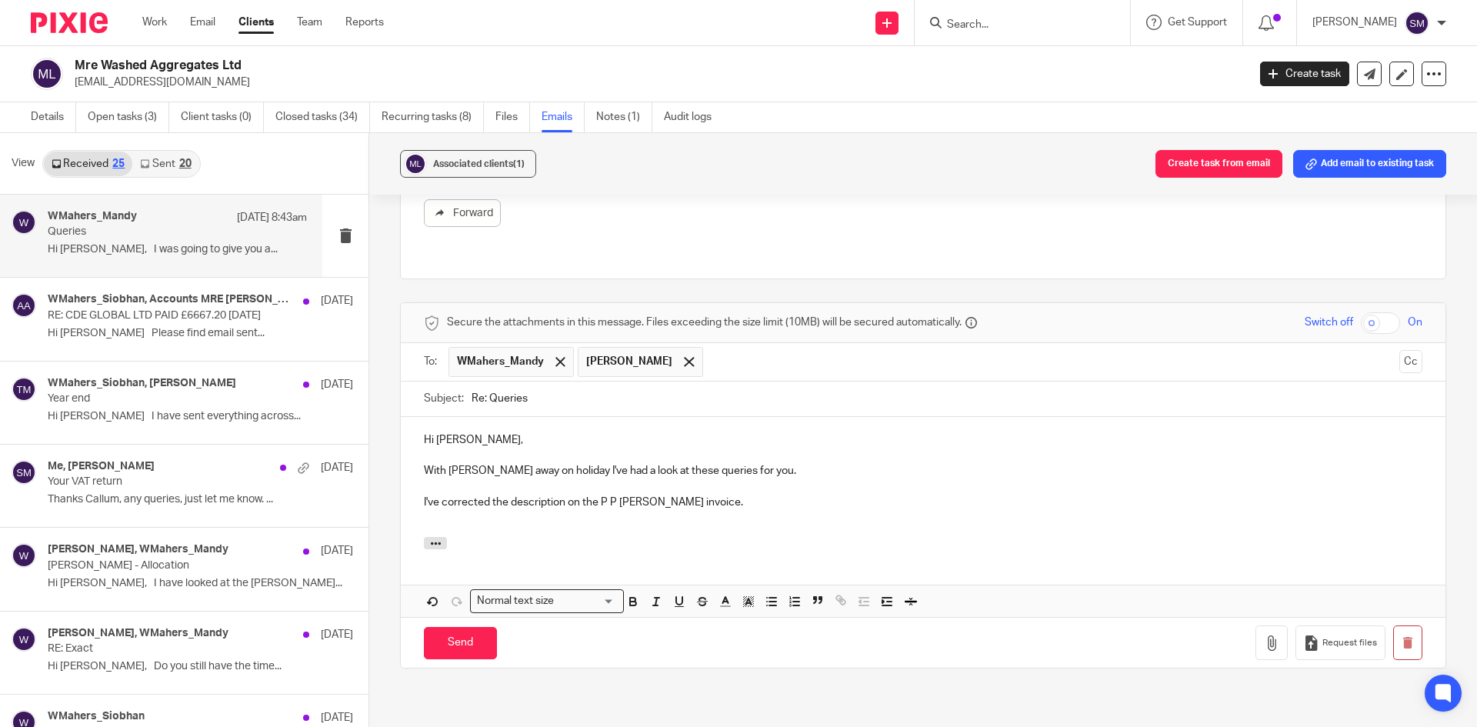
click at [424, 495] on p "I've corrected the description on the P P O'Connor invoice." at bounding box center [923, 502] width 999 height 15
click at [771, 595] on icon "button" at bounding box center [772, 602] width 14 height 14
click at [747, 495] on p "I've corrected the description on the P P O'Connor invoice." at bounding box center [939, 502] width 968 height 15
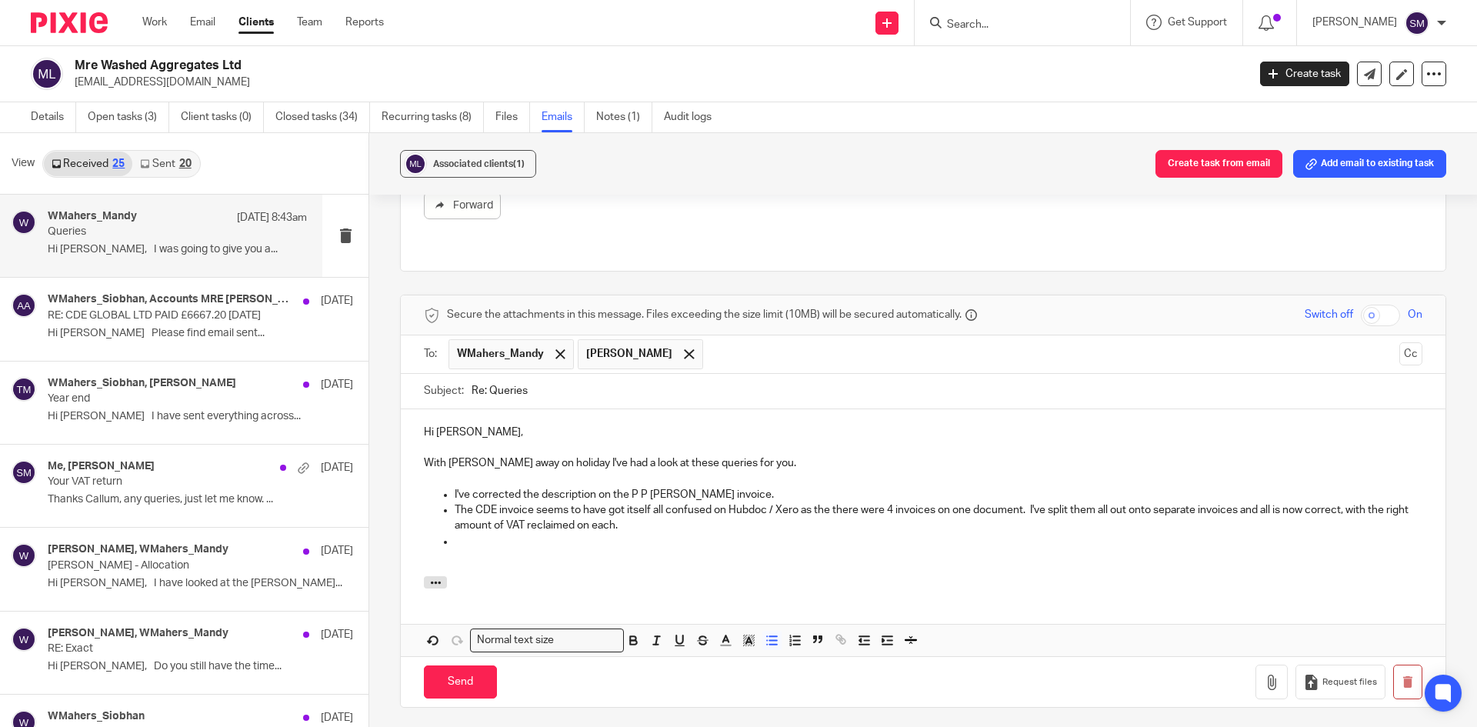
scroll to position [649, 0]
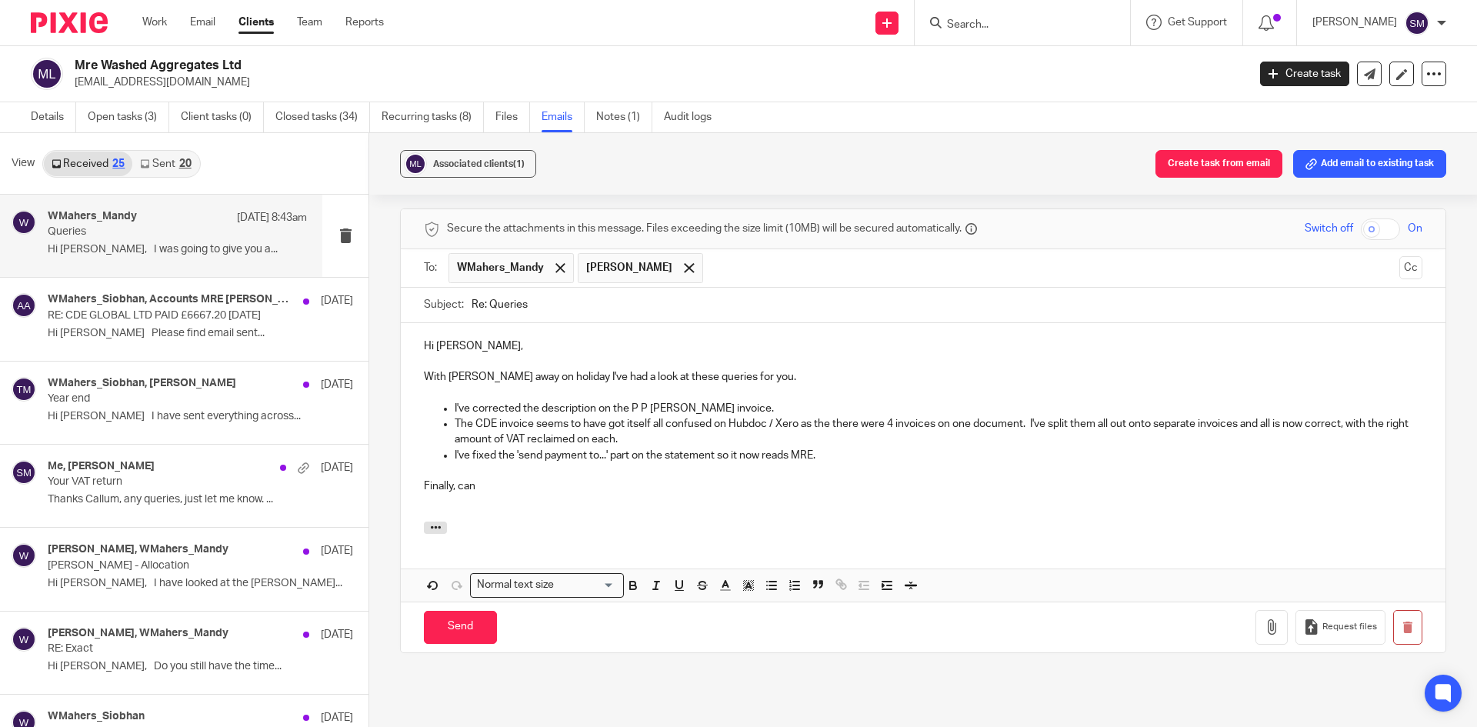
click at [525, 494] on p at bounding box center [923, 501] width 999 height 15
click at [498, 479] on p "Finally, can" at bounding box center [923, 486] width 999 height 15
click at [969, 463] on p at bounding box center [923, 470] width 999 height 15
click at [953, 479] on p "Finally, can I just check if you need me to send over a supplier payment run be…" at bounding box center [923, 486] width 999 height 15
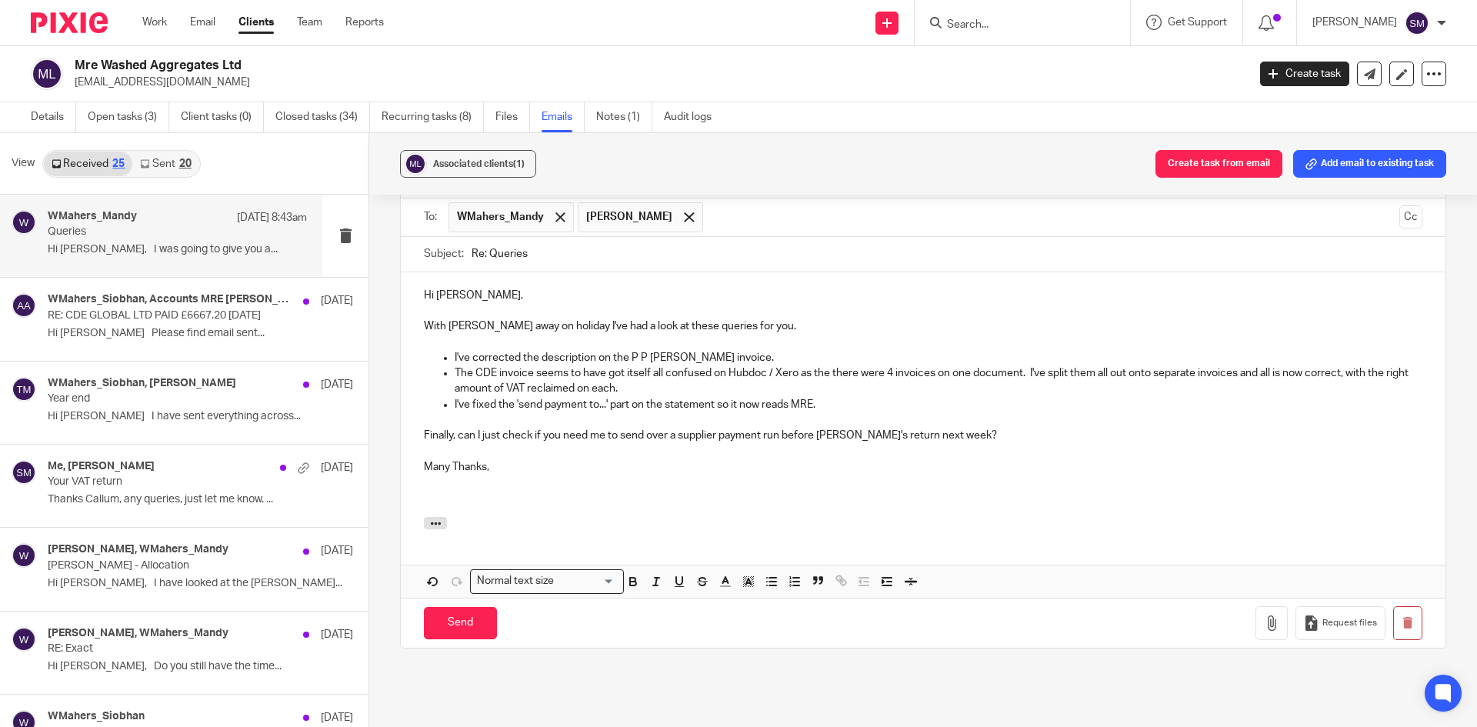
scroll to position [726, 0]
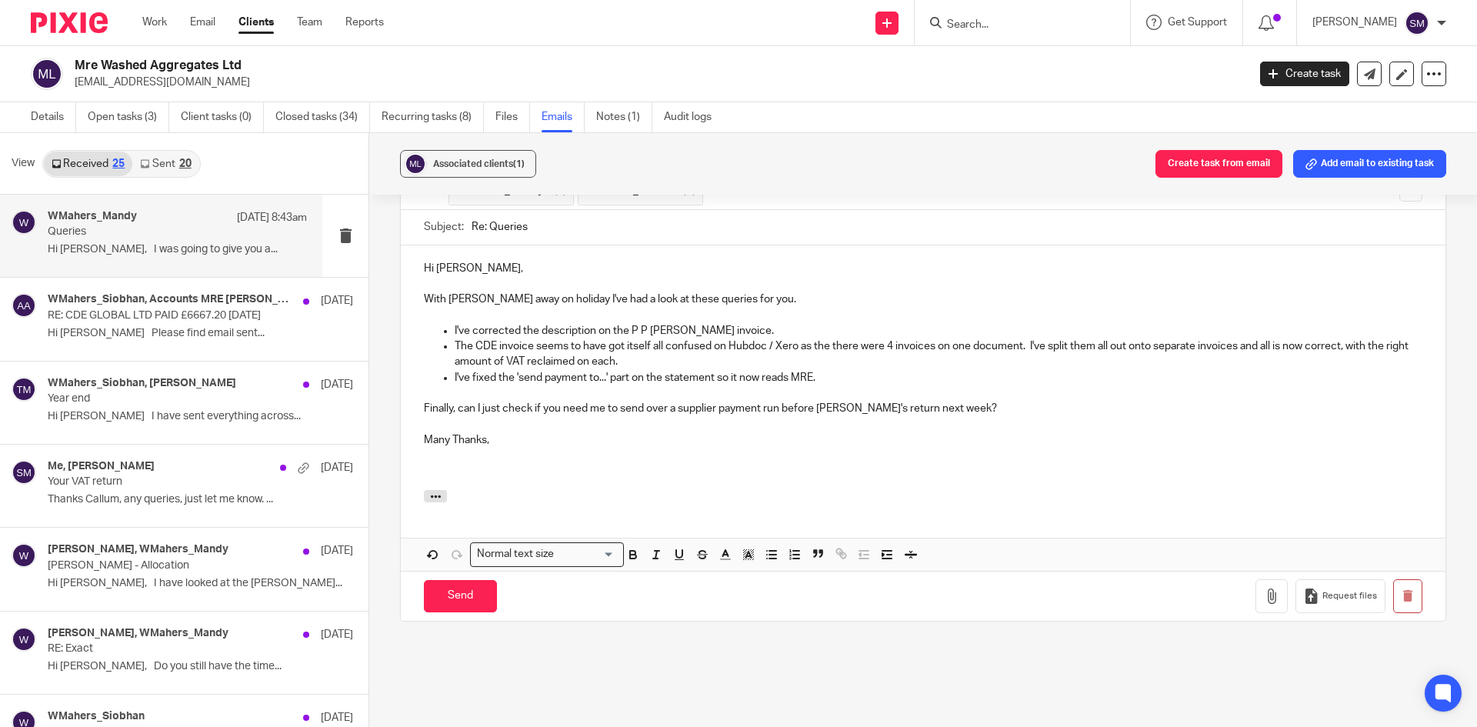
click at [834, 370] on p "I've fixed the 'send payment to...' part on the statement so it now reads MRE." at bounding box center [939, 377] width 968 height 15
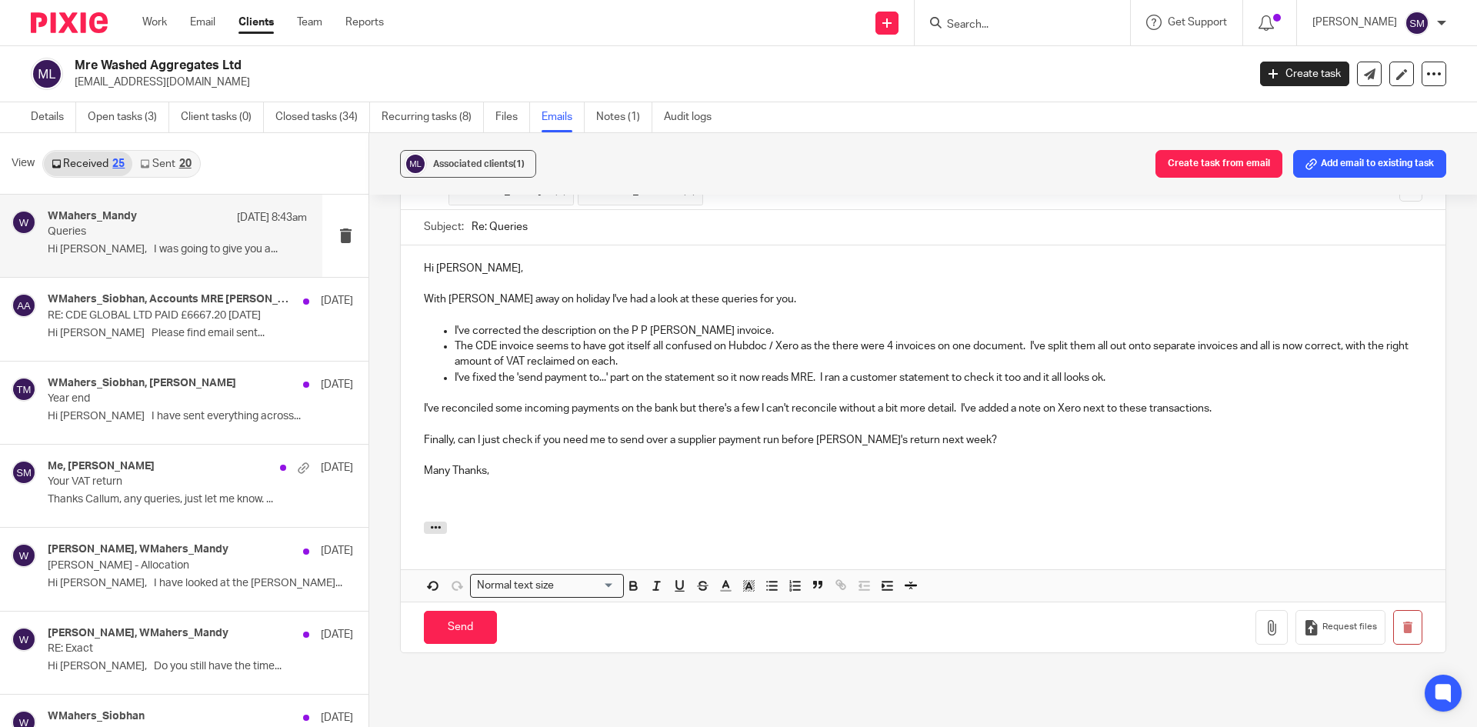
click at [557, 479] on p at bounding box center [923, 486] width 999 height 15
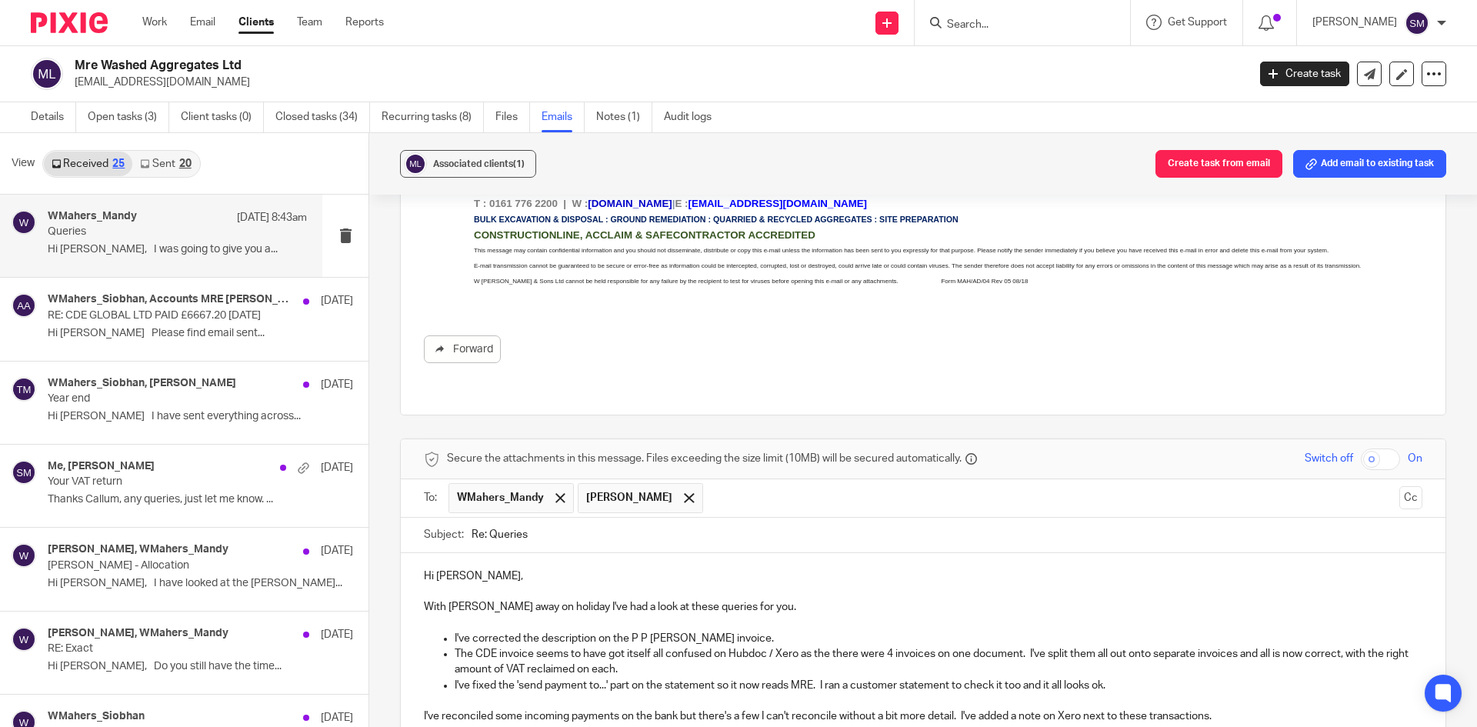
scroll to position [573, 0]
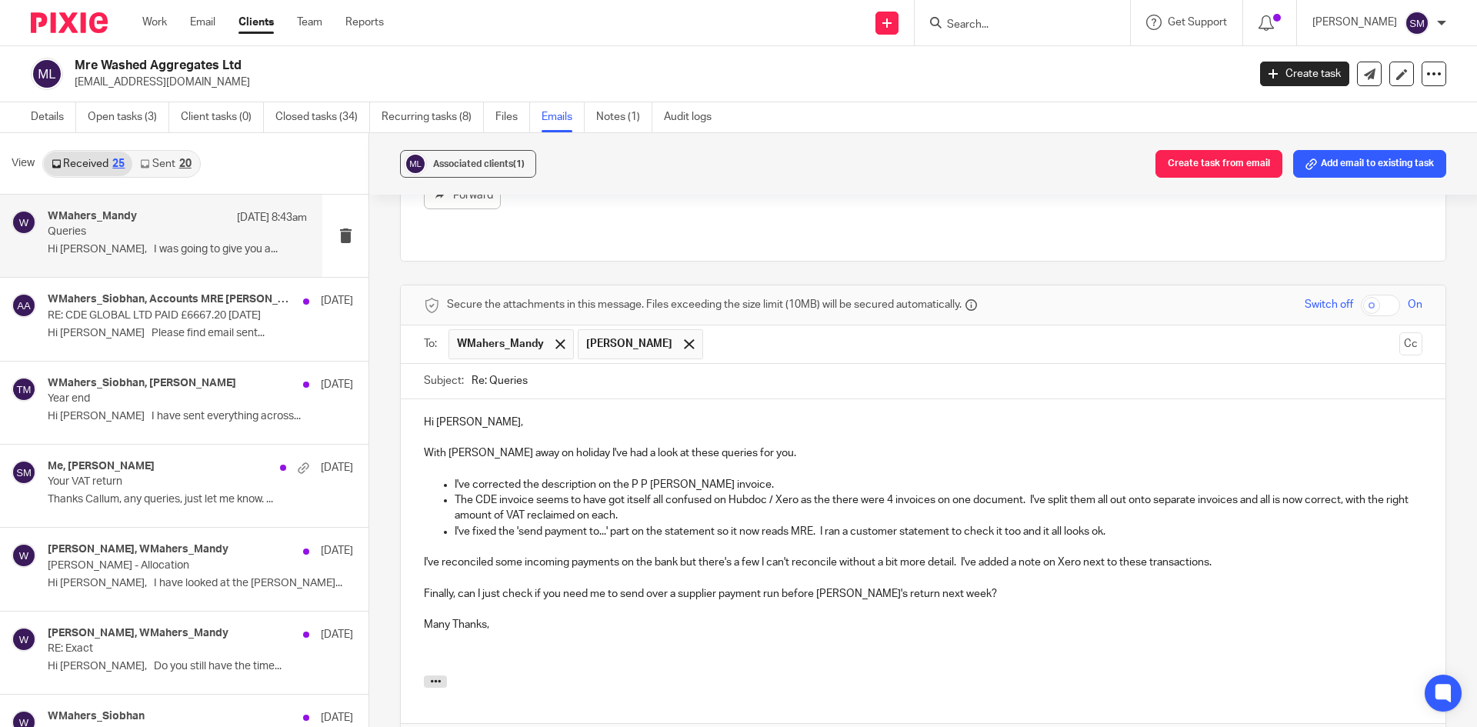
click at [476, 415] on p "Hi Mandy," at bounding box center [923, 422] width 999 height 15
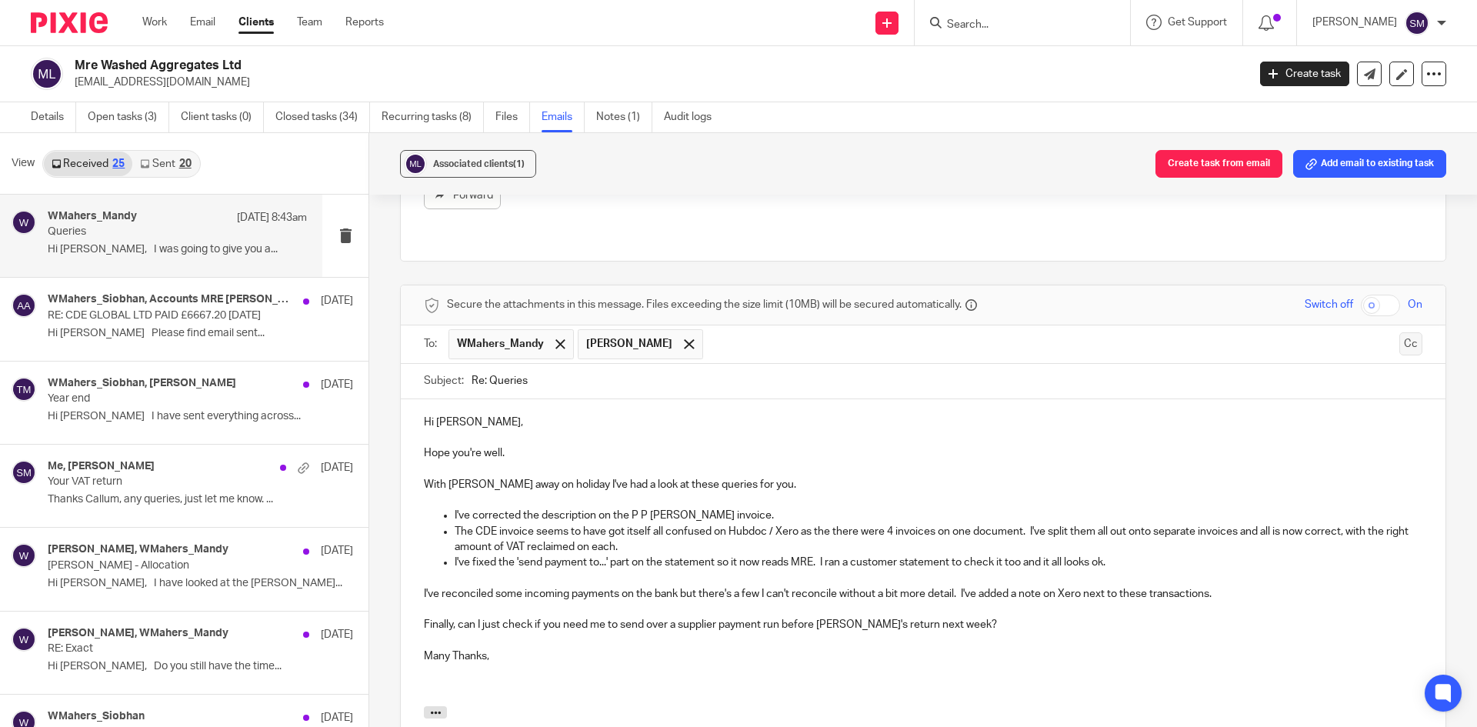
click at [1400, 332] on button "Cc" at bounding box center [1411, 343] width 23 height 23
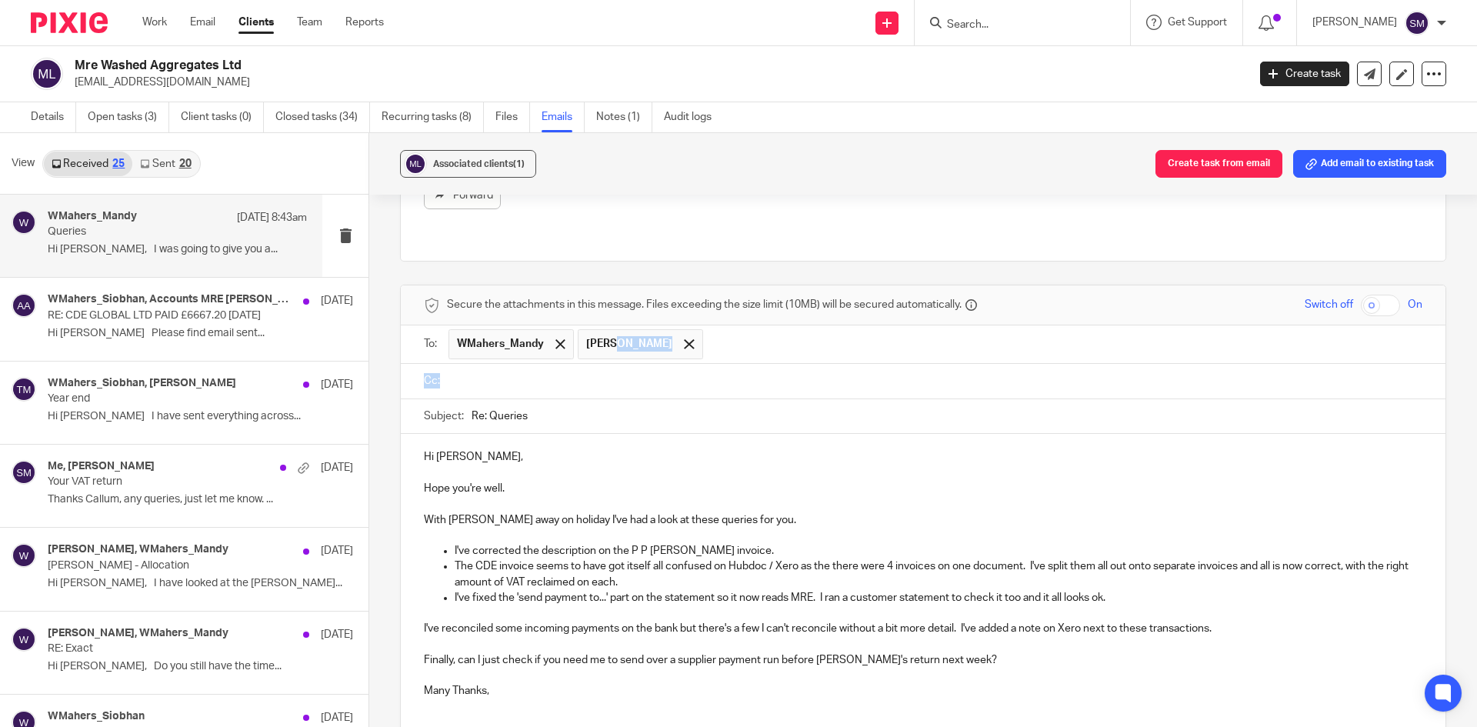
drag, startPoint x: 604, startPoint y: 331, endPoint x: 592, endPoint y: 361, distance: 32.4
click at [592, 361] on form "Secure the attachments in this message. Files exceeding the size limit (10MB) w…" at bounding box center [923, 578] width 1045 height 587
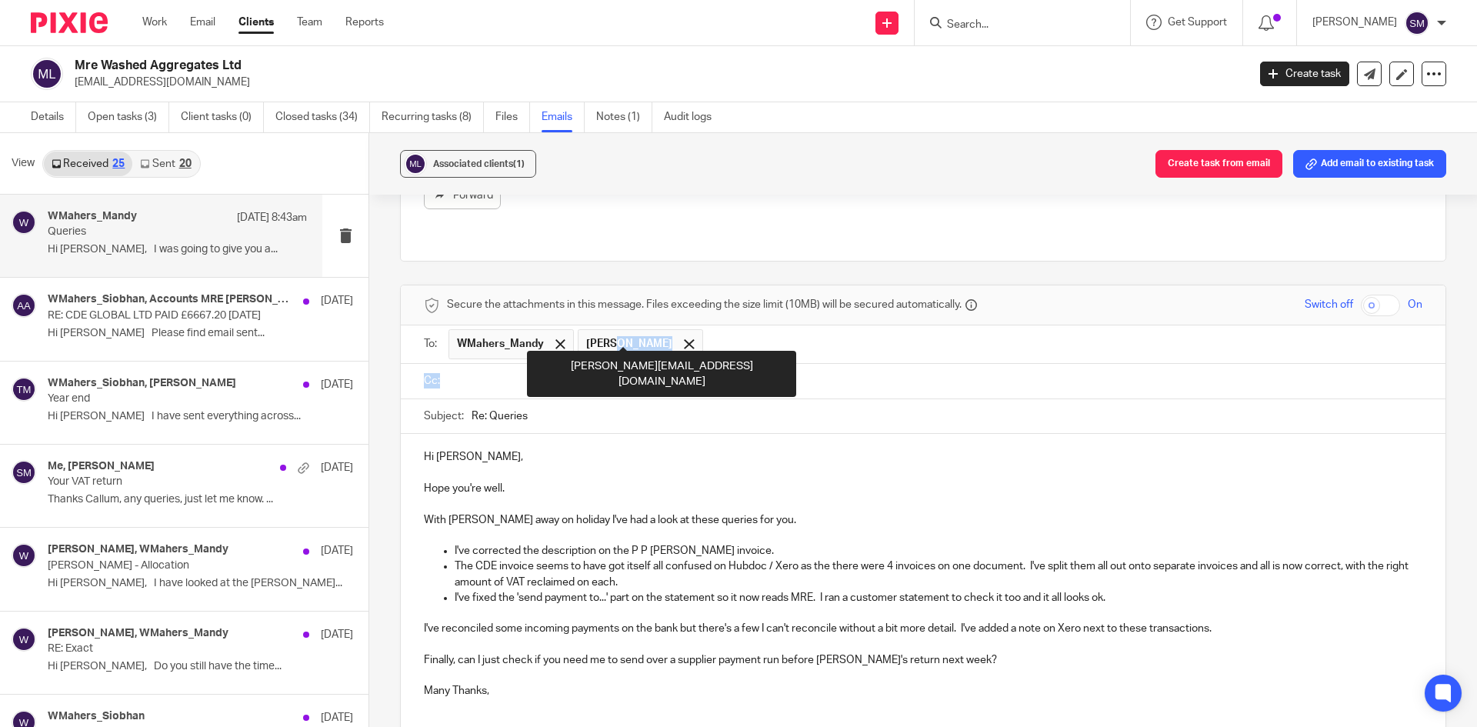
type input "Morley Cc:"
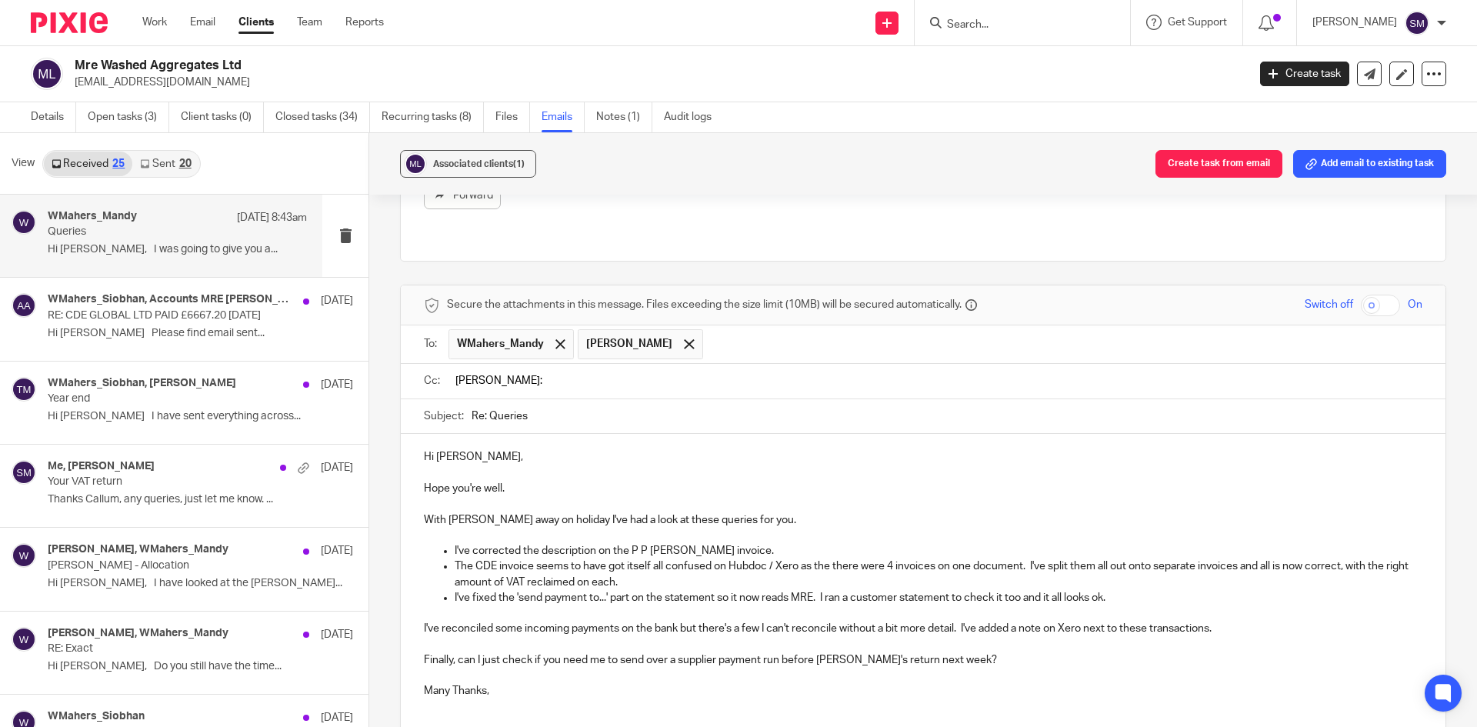
drag, startPoint x: 589, startPoint y: 360, endPoint x: 550, endPoint y: 366, distance: 38.9
click at [587, 372] on input "Morley Cc:" at bounding box center [934, 381] width 964 height 18
click at [684, 339] on span at bounding box center [689, 344] width 10 height 10
click at [541, 372] on input "text" at bounding box center [934, 381] width 964 height 18
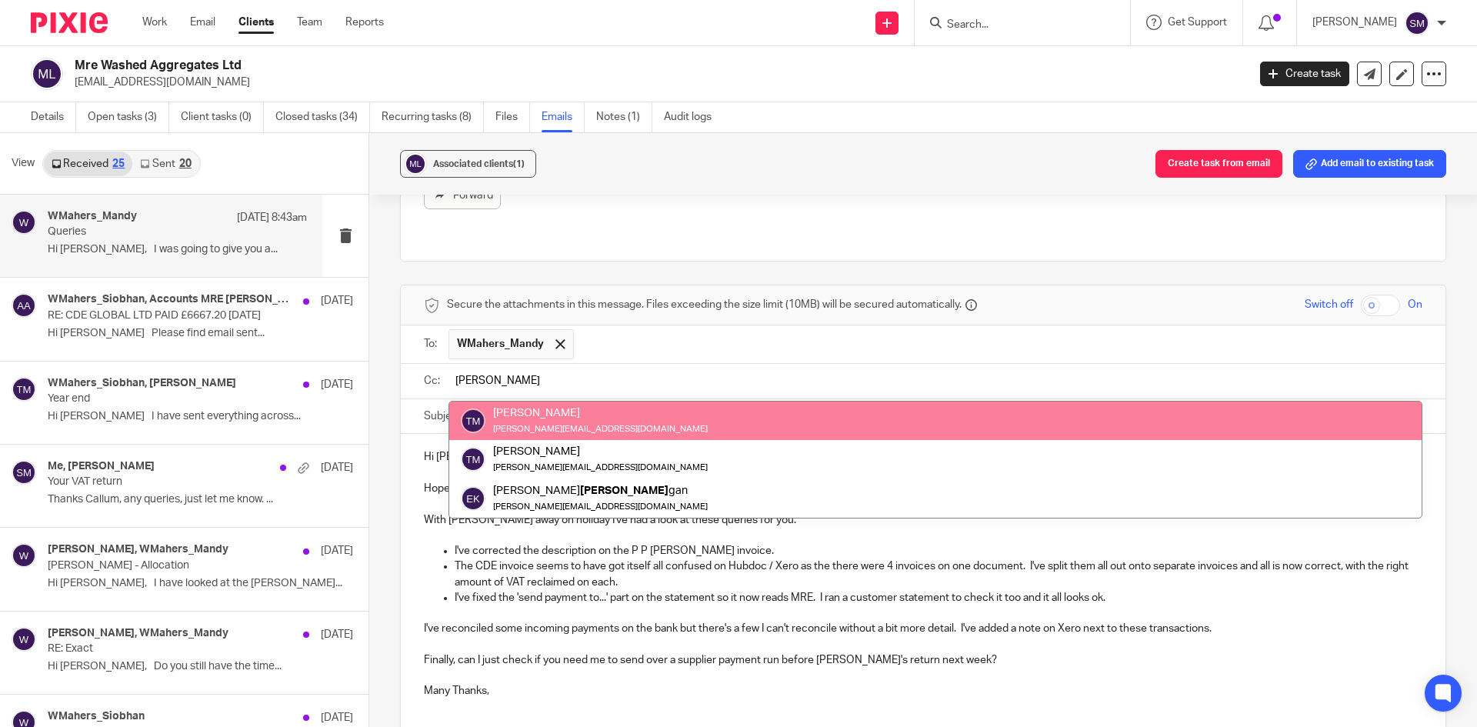
type input "terri"
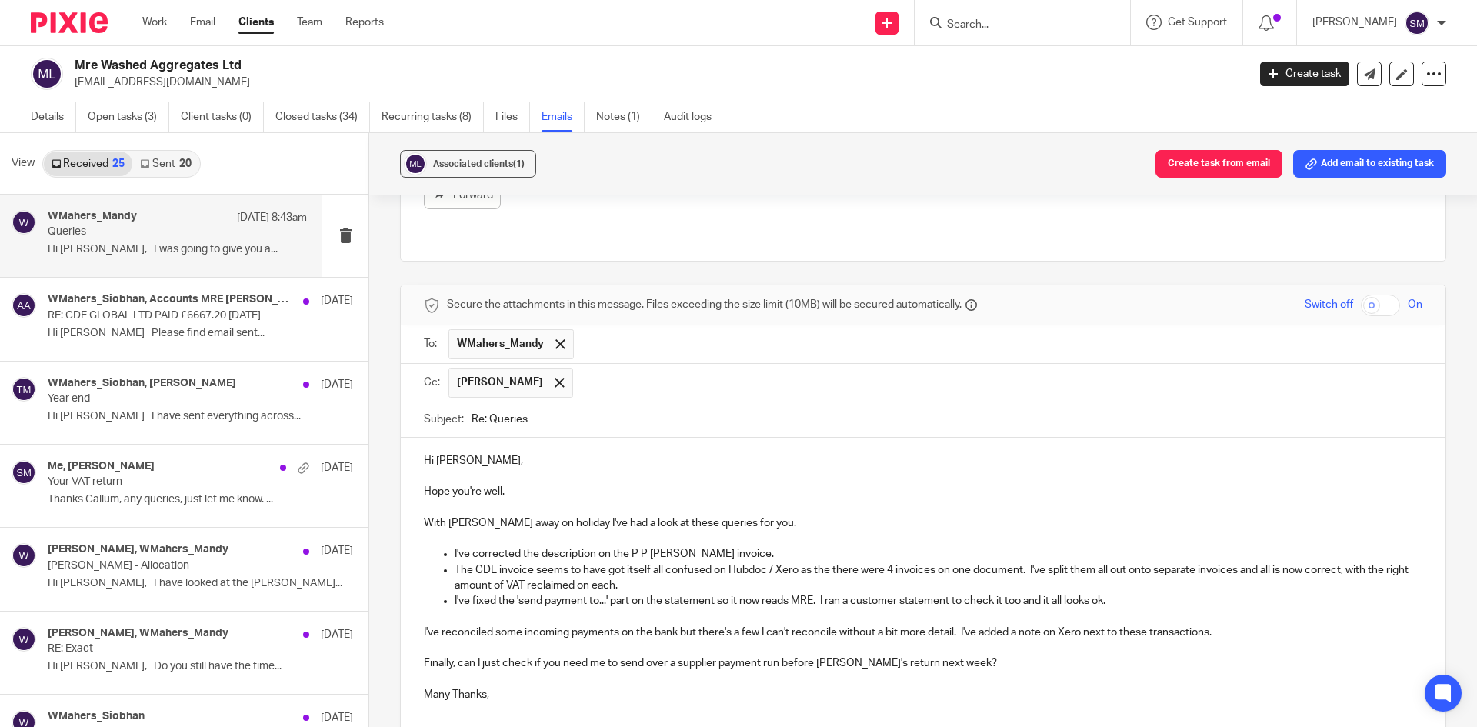
click at [673, 469] on p at bounding box center [923, 476] width 999 height 15
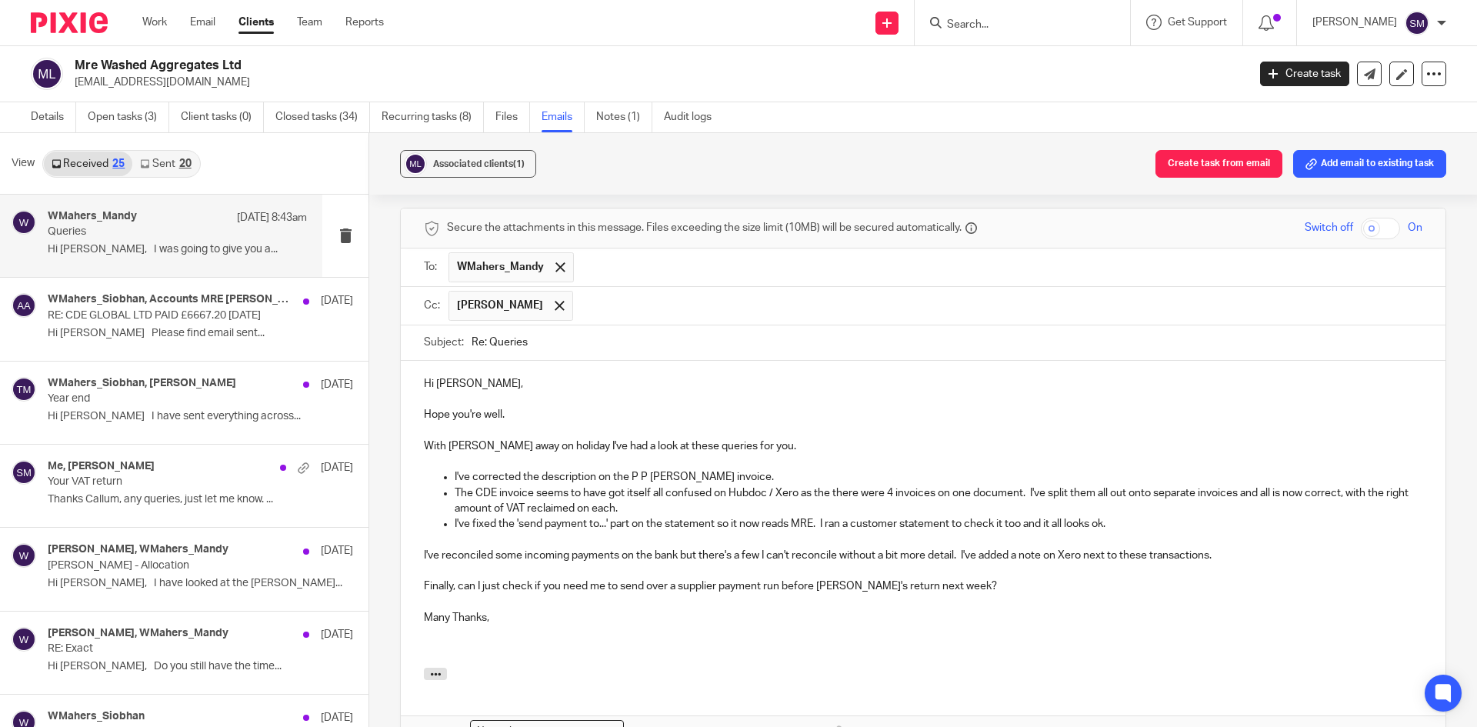
scroll to position [726, 0]
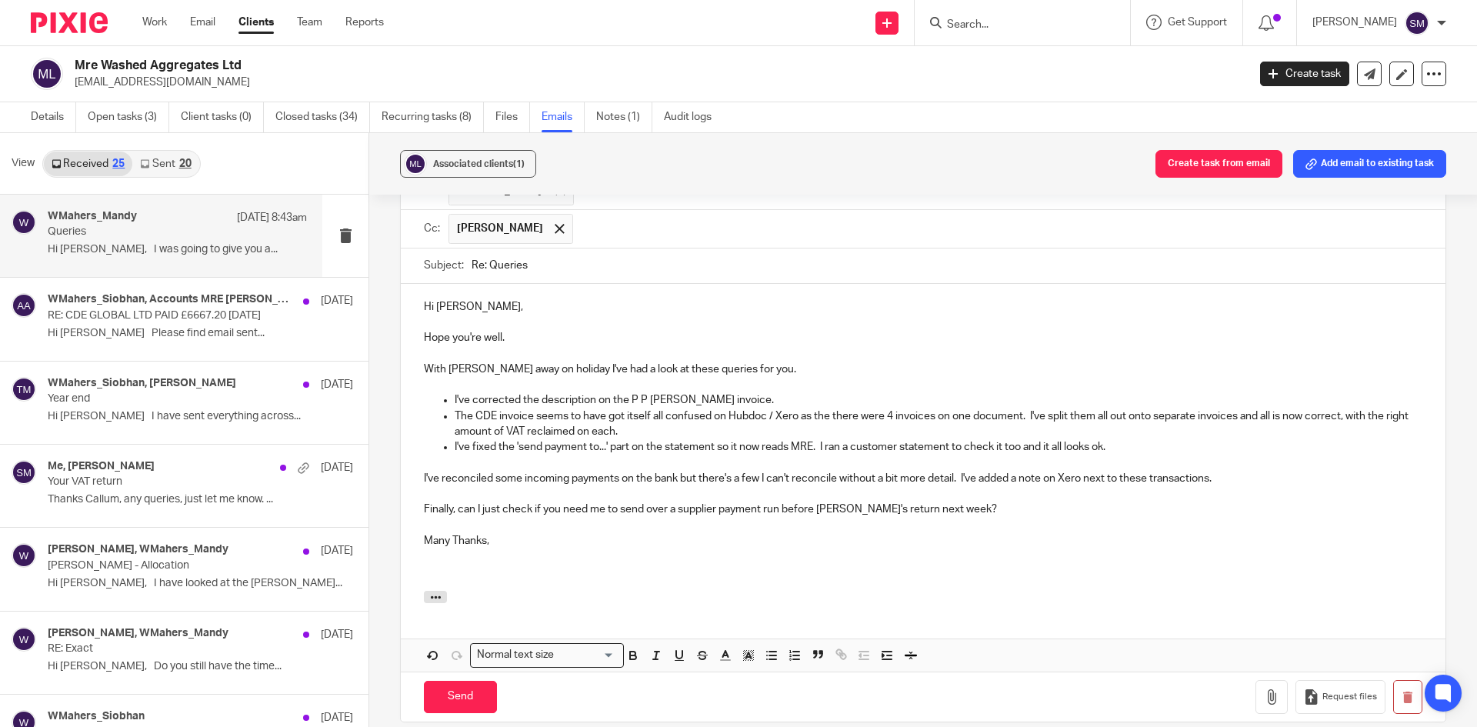
click at [816, 409] on p "The CDE invoice seems to have got itself all confused on Hubdoc / Xero as the t…" at bounding box center [939, 425] width 968 height 32
click at [814, 409] on p "The CDE invoice seems to have got itself all confused on Hubdoc / Xero as the t…" at bounding box center [939, 425] width 968 height 32
click at [795, 549] on p at bounding box center [923, 556] width 999 height 15
click at [813, 409] on p "The CDE invoice seems to have got itself all confused on Hubdoc / Xero as there…" at bounding box center [939, 425] width 968 height 32
click at [799, 549] on p at bounding box center [923, 556] width 999 height 15
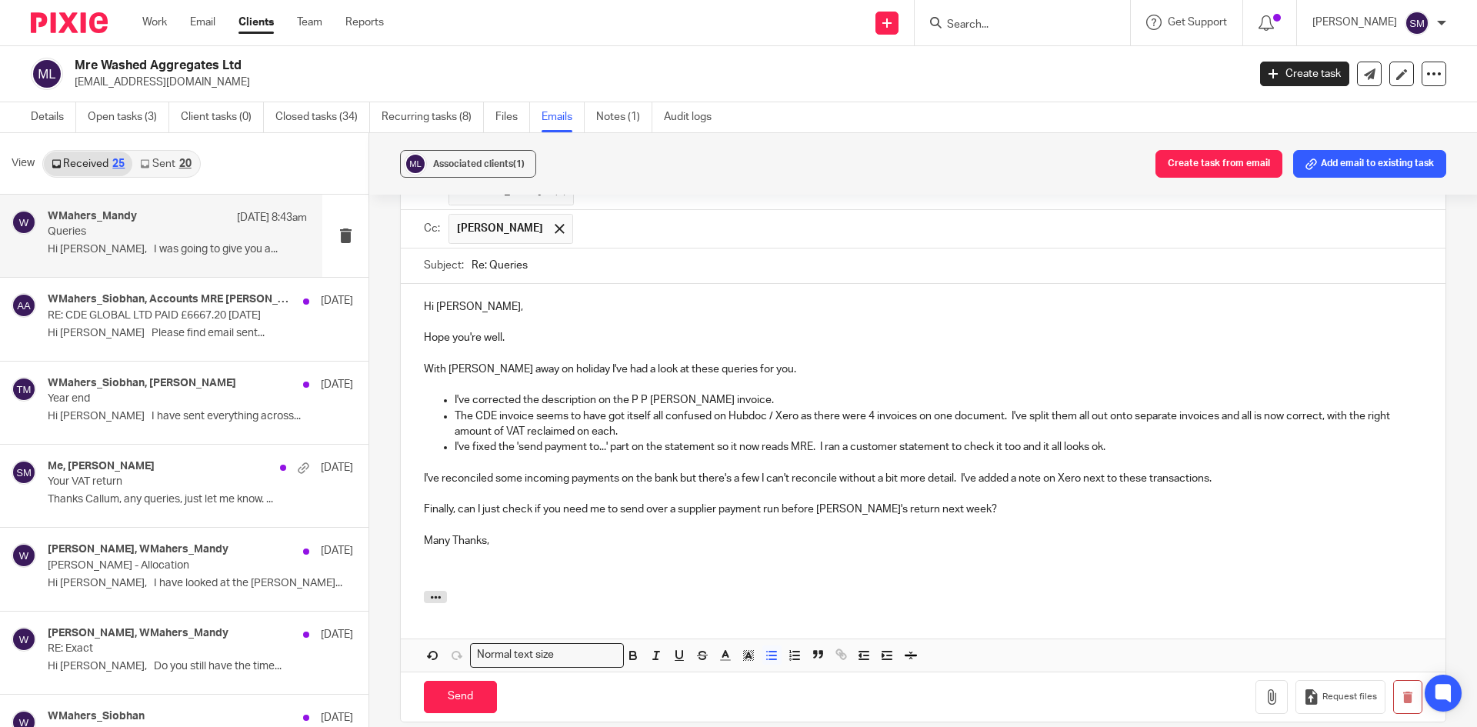
click at [870, 409] on p "The CDE invoice seems to have got itself all confused on Hubdoc / Xero as there…" at bounding box center [939, 425] width 968 height 32
click at [864, 517] on p at bounding box center [923, 524] width 999 height 15
click at [872, 409] on p "The CDE invoice seems to have got itself all confused on Hubdoc / Xero as there…" at bounding box center [939, 425] width 968 height 32
click at [881, 471] on p "I've reconciled some incoming payments on the bank but there's a few I can't re…" at bounding box center [923, 478] width 999 height 15
click at [972, 517] on p at bounding box center [923, 524] width 999 height 15
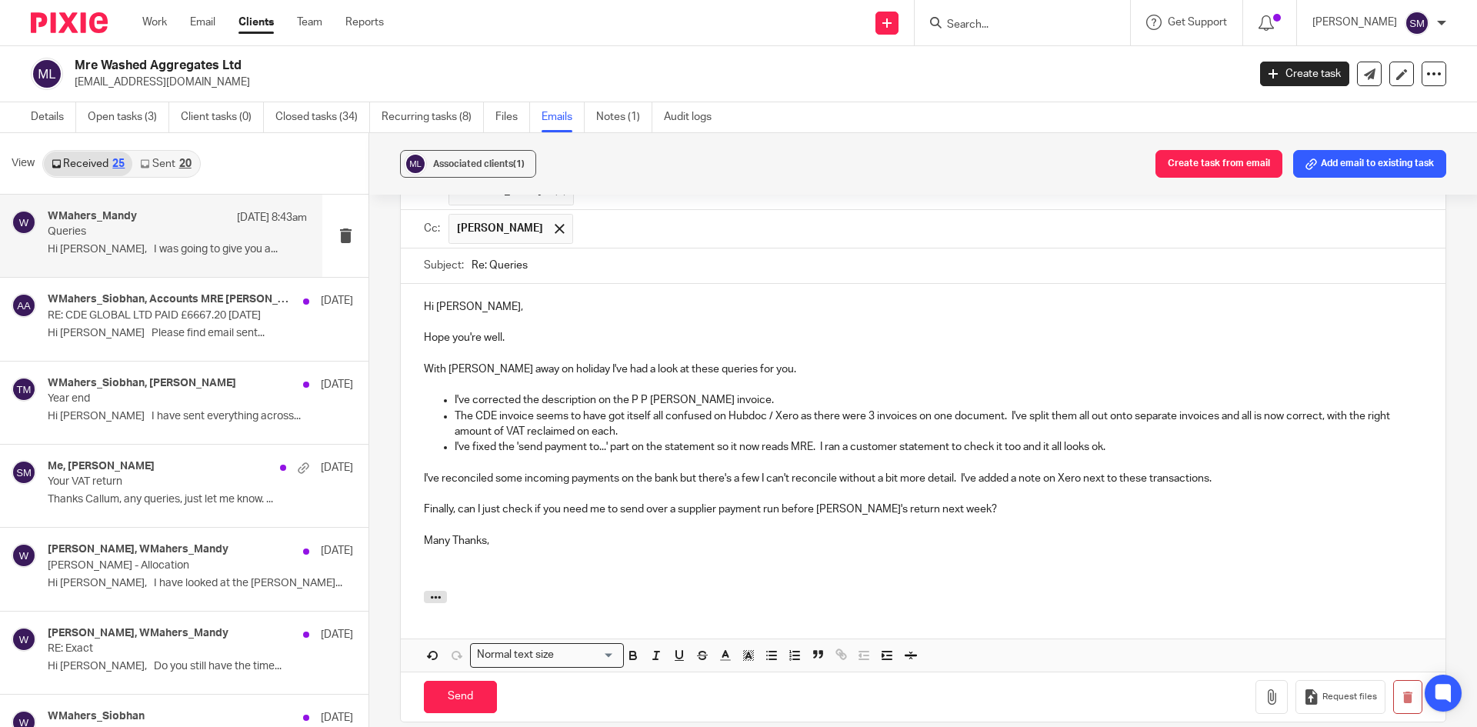
click at [1000, 502] on p "Finally, can I just check if you need me to send over a supplier payment run be…" at bounding box center [923, 509] width 999 height 15
click at [456, 681] on input "Send" at bounding box center [460, 697] width 73 height 33
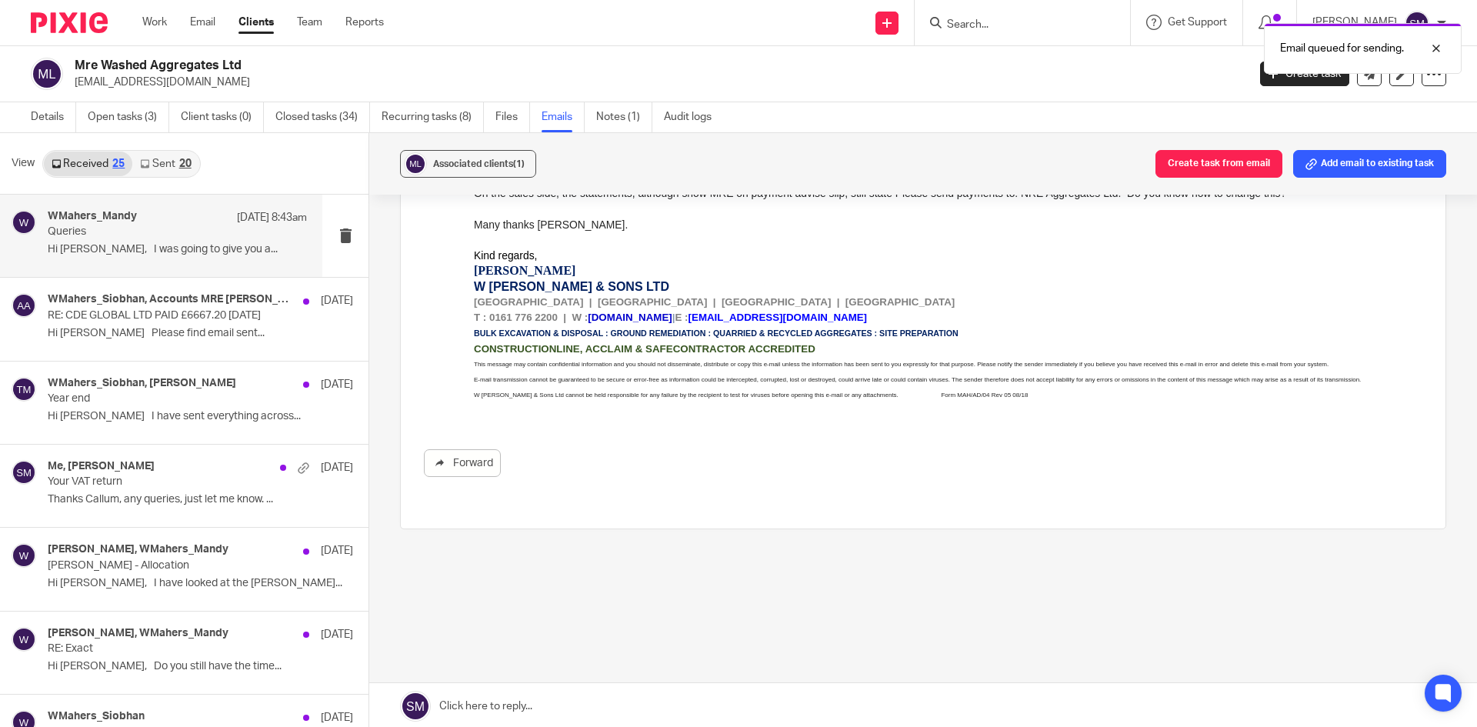
scroll to position [289, 0]
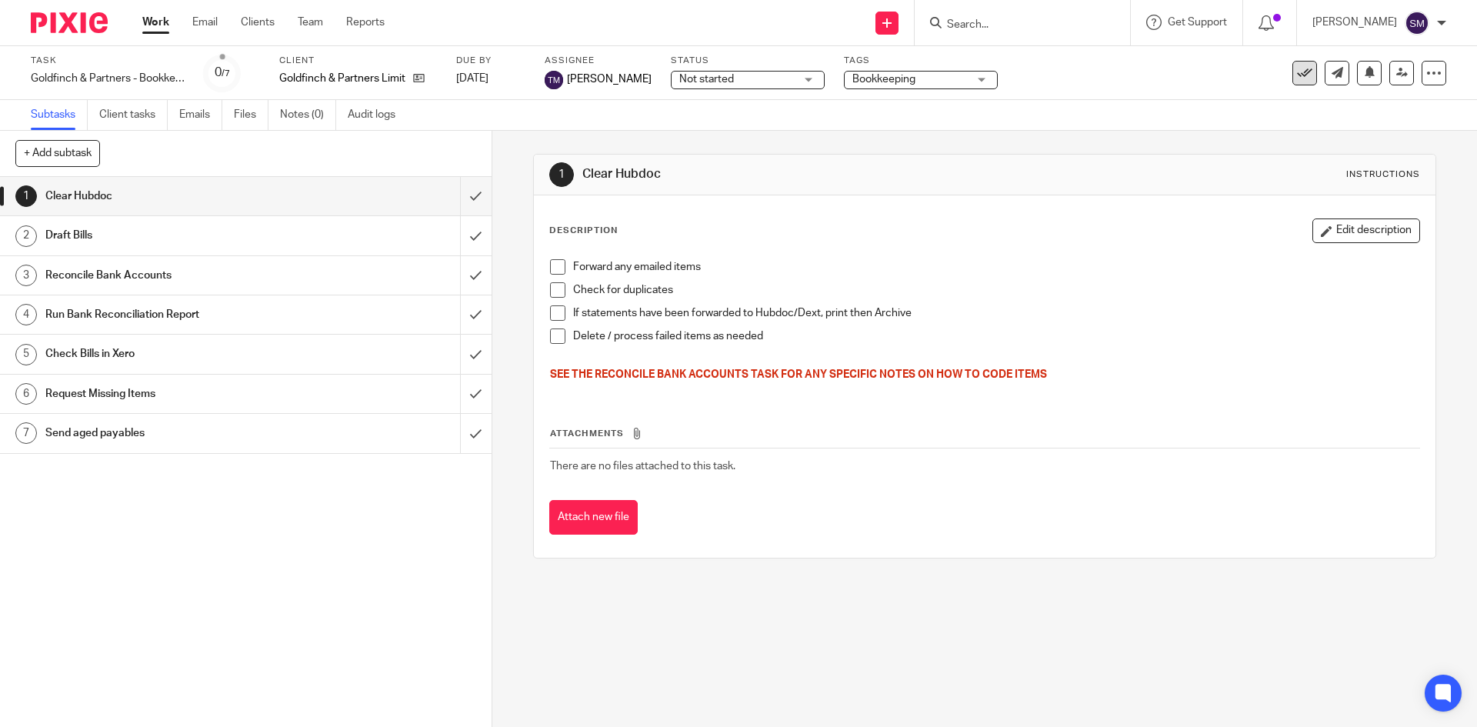
click at [1297, 73] on icon at bounding box center [1304, 72] width 15 height 15
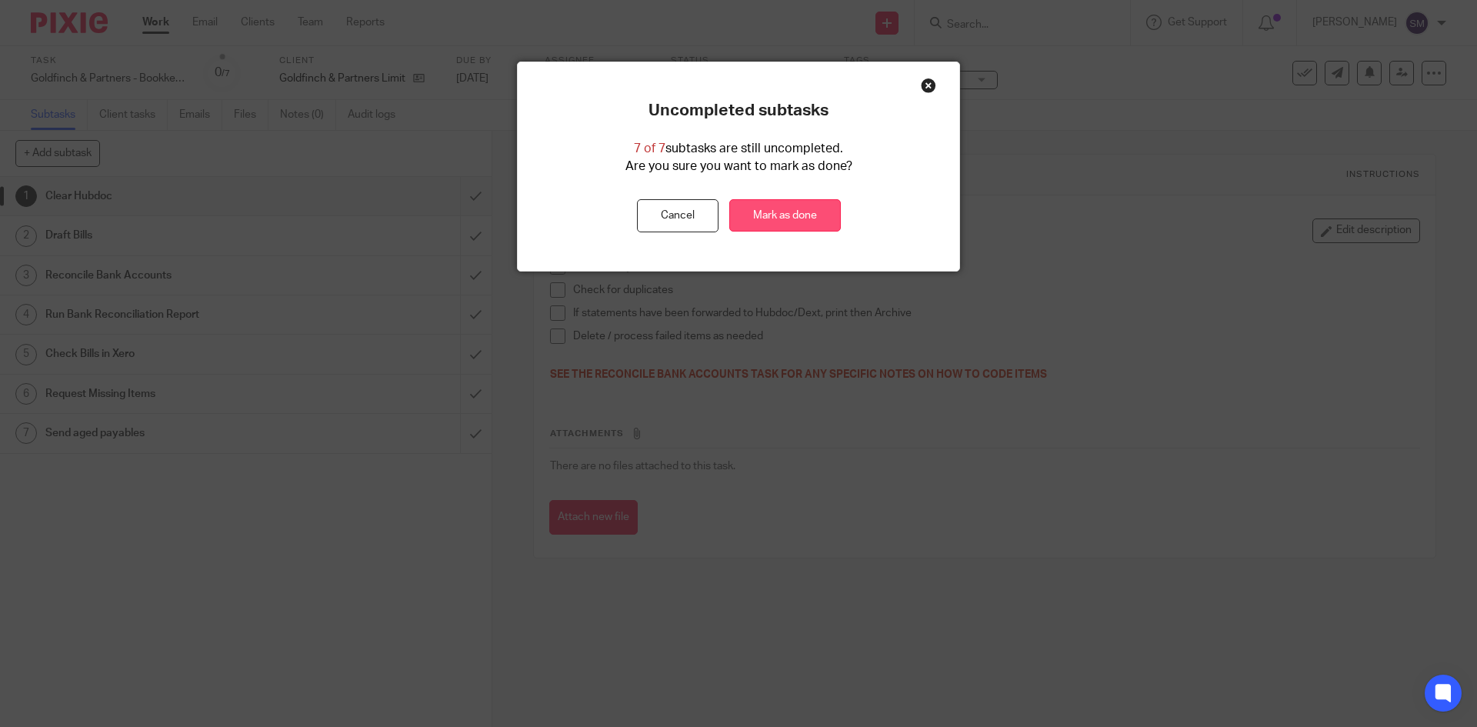
click at [773, 206] on link "Mark as done" at bounding box center [785, 215] width 112 height 33
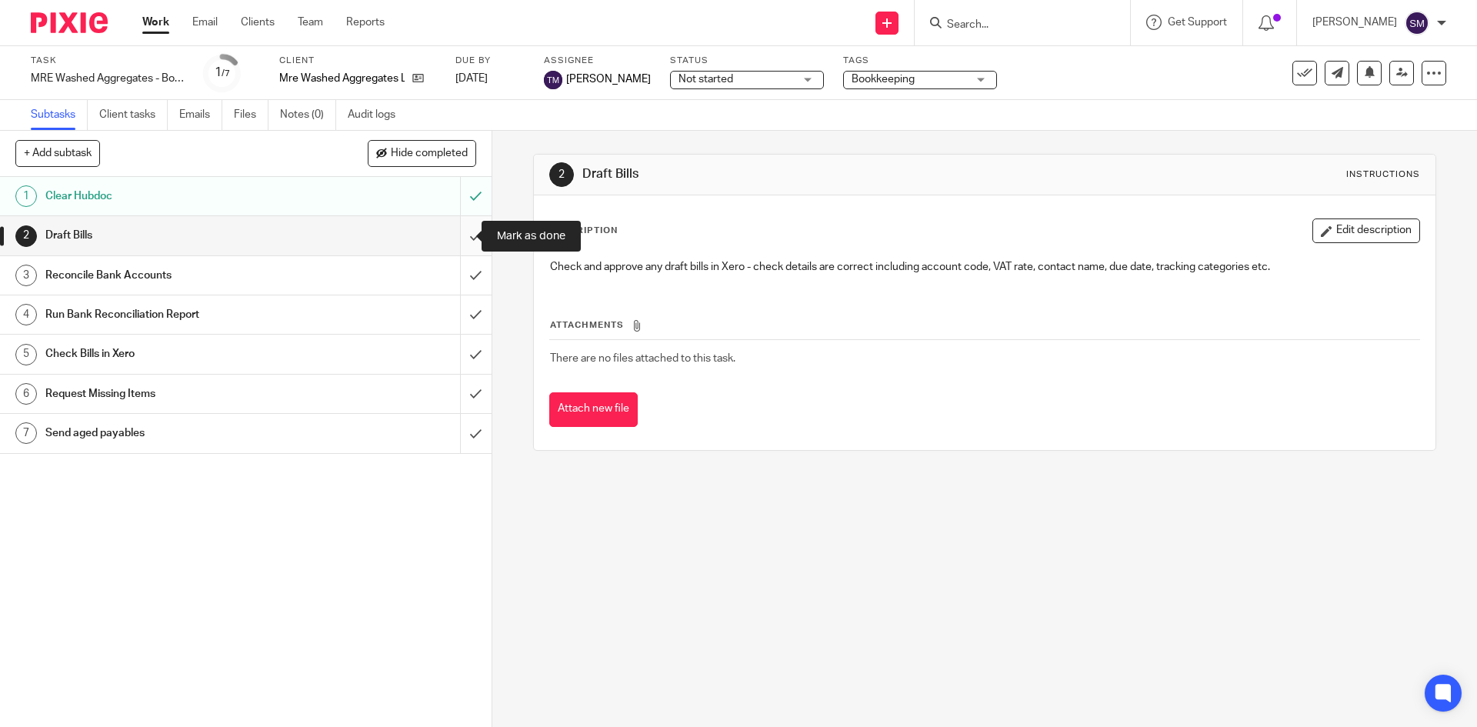
click at [454, 235] on input "submit" at bounding box center [246, 235] width 492 height 38
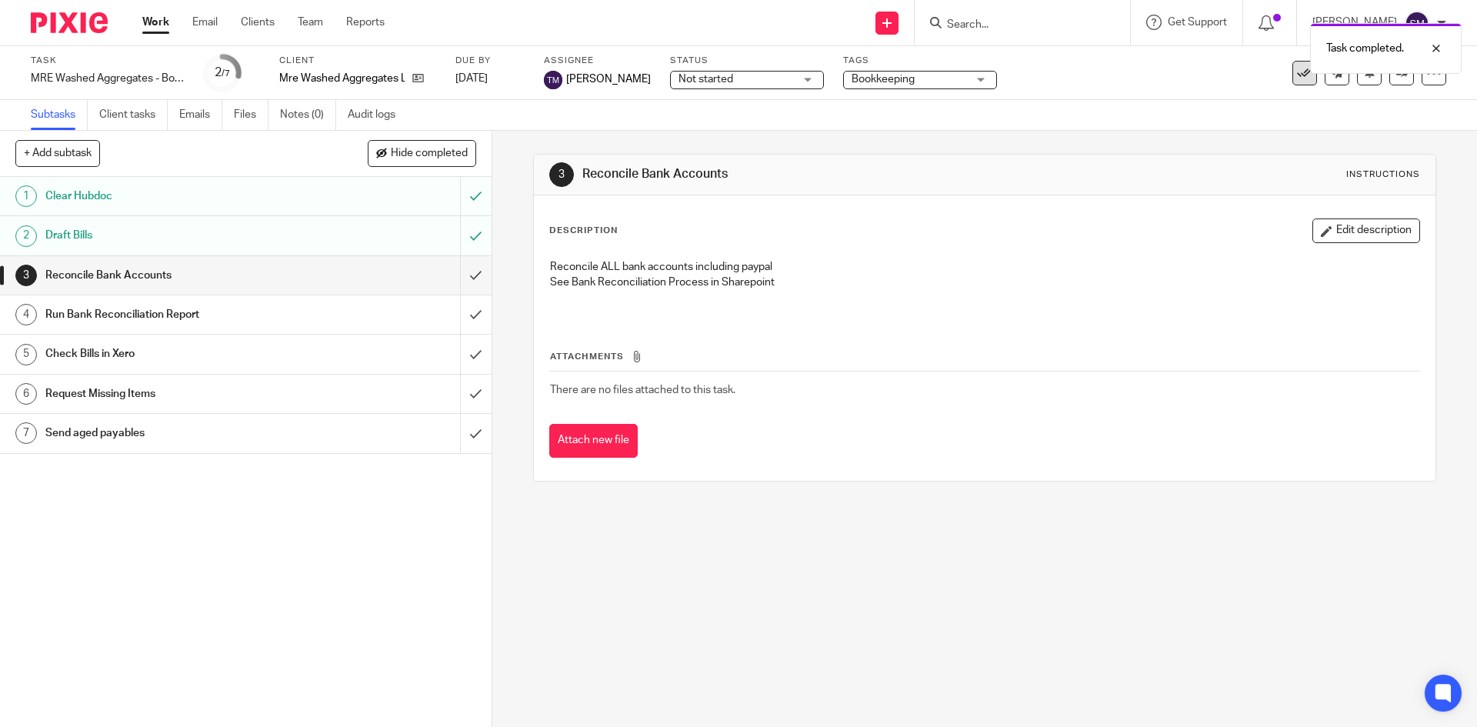
click at [1297, 75] on icon at bounding box center [1304, 72] width 15 height 15
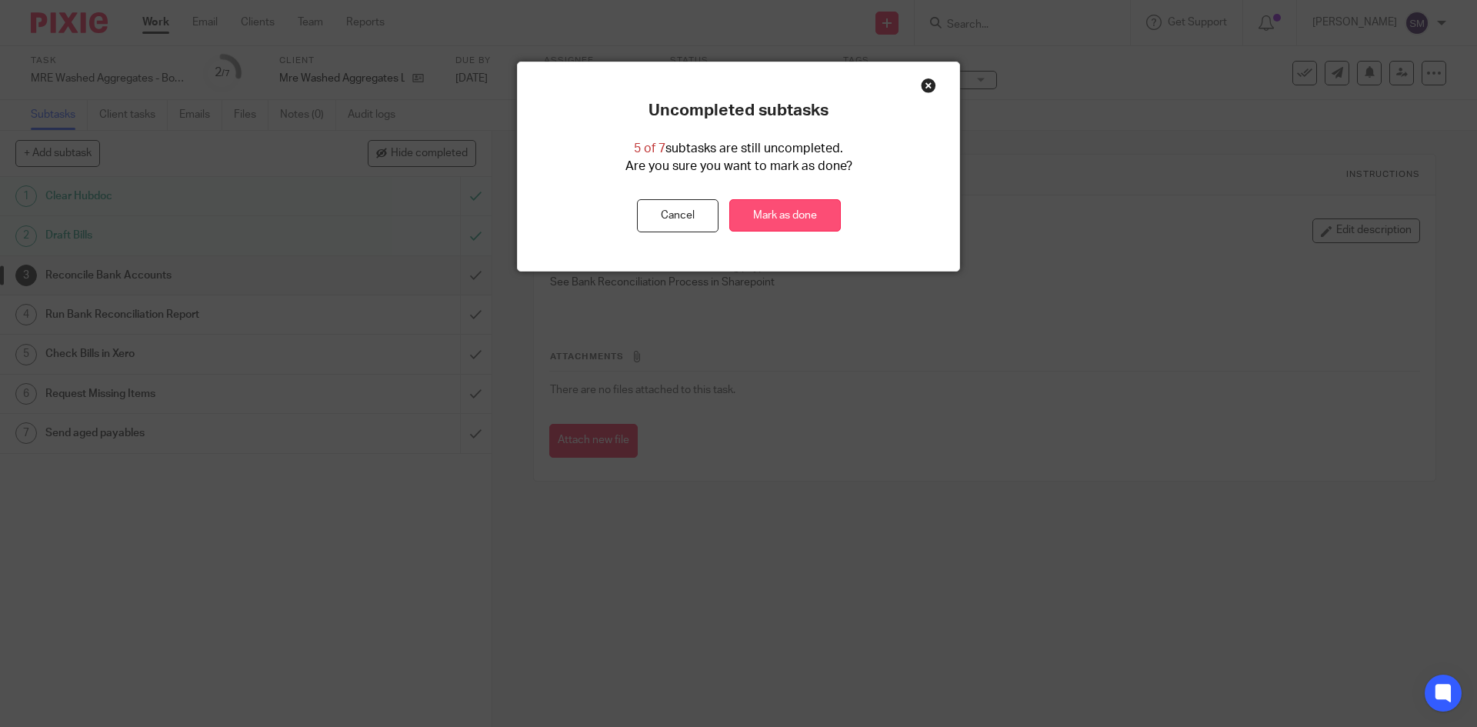
click at [768, 224] on link "Mark as done" at bounding box center [785, 215] width 112 height 33
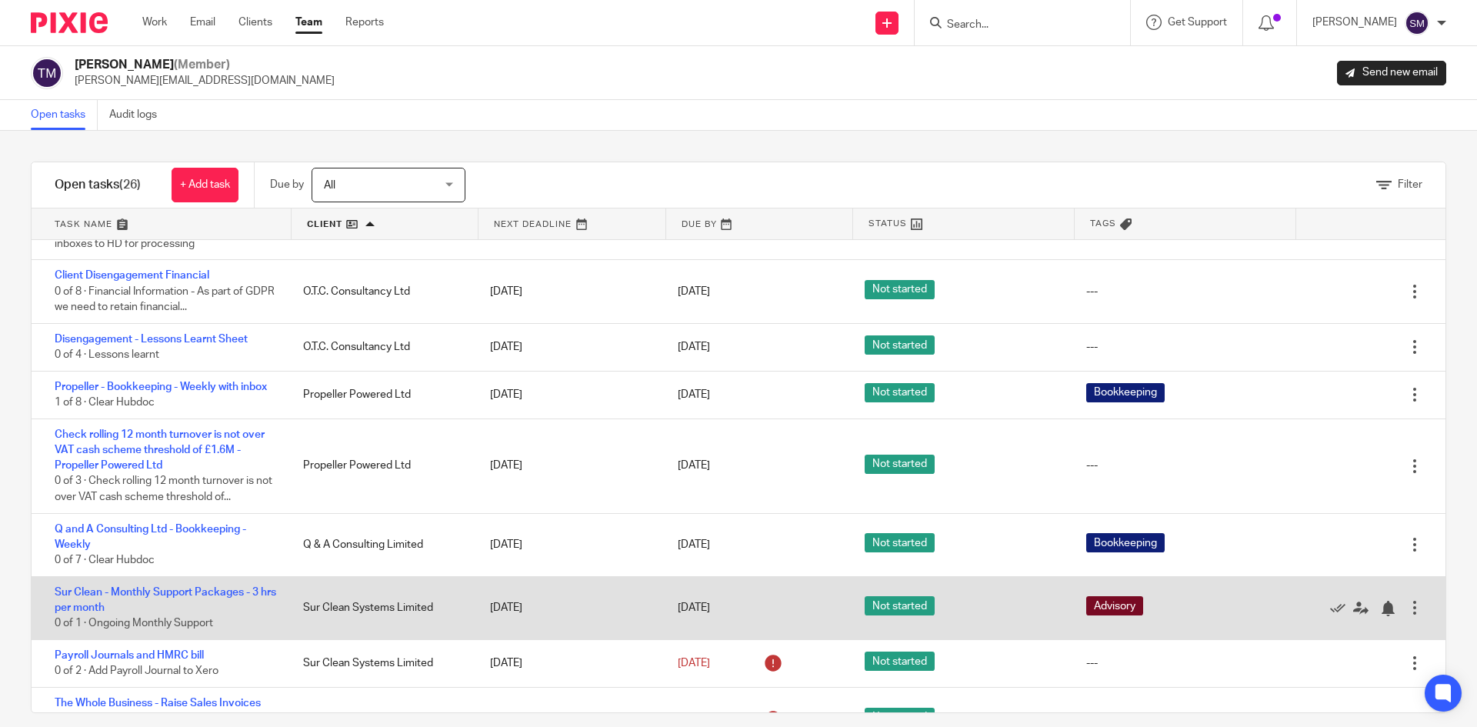
scroll to position [1000, 0]
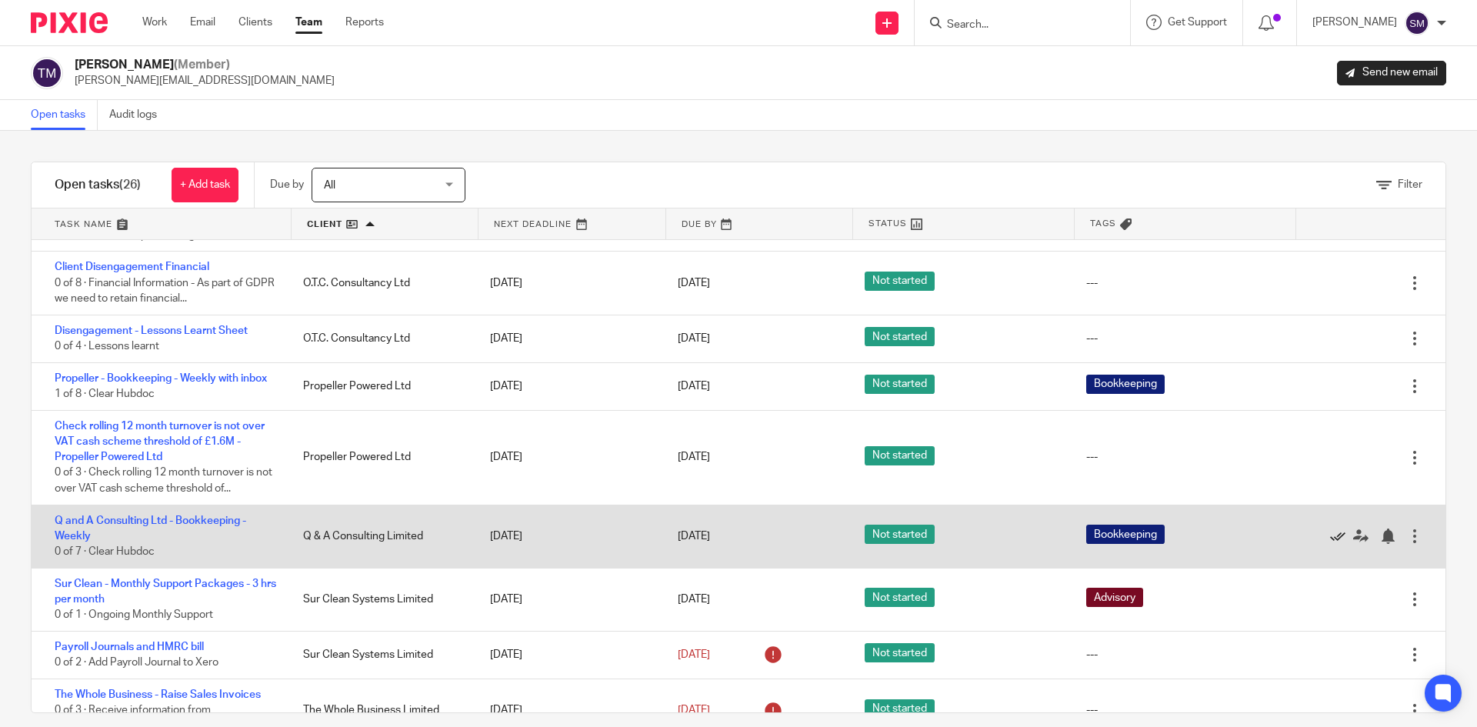
click at [1330, 538] on icon at bounding box center [1337, 536] width 15 height 15
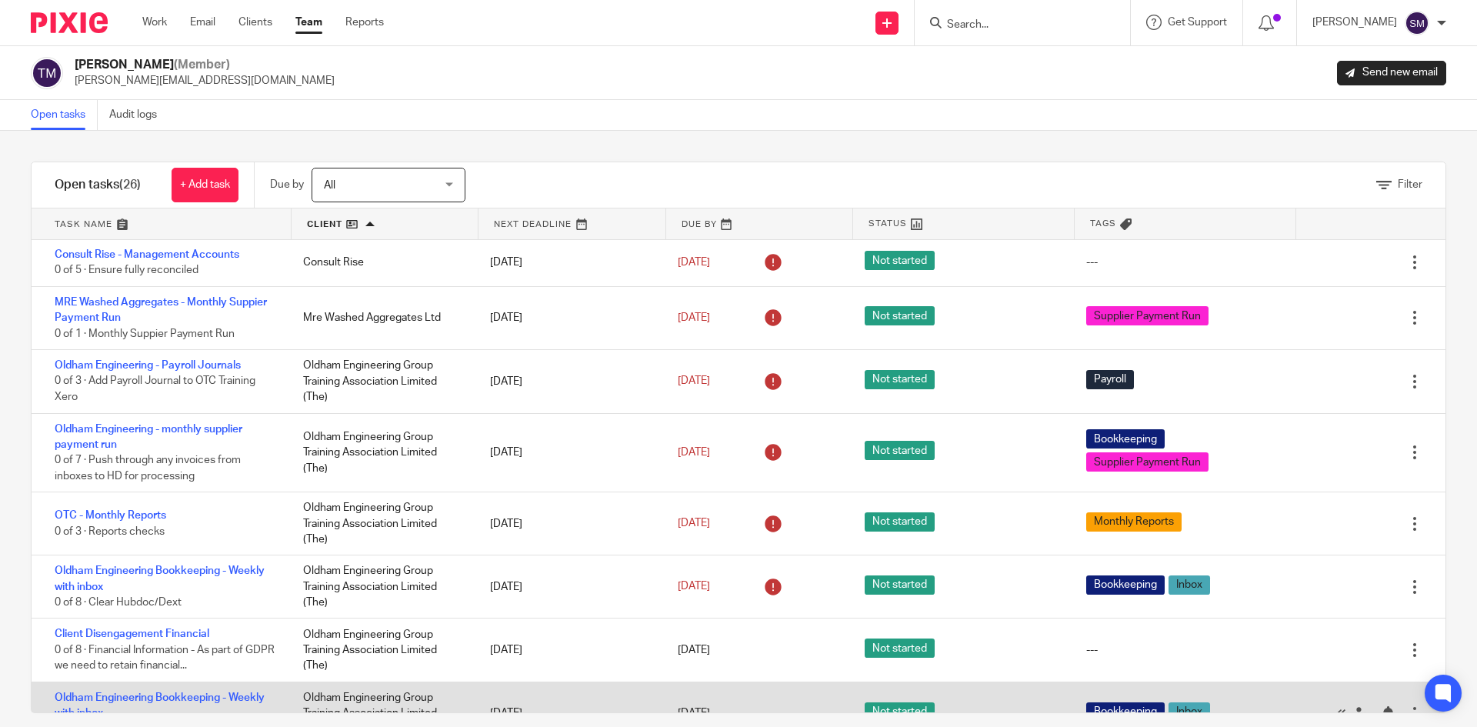
scroll to position [0, 0]
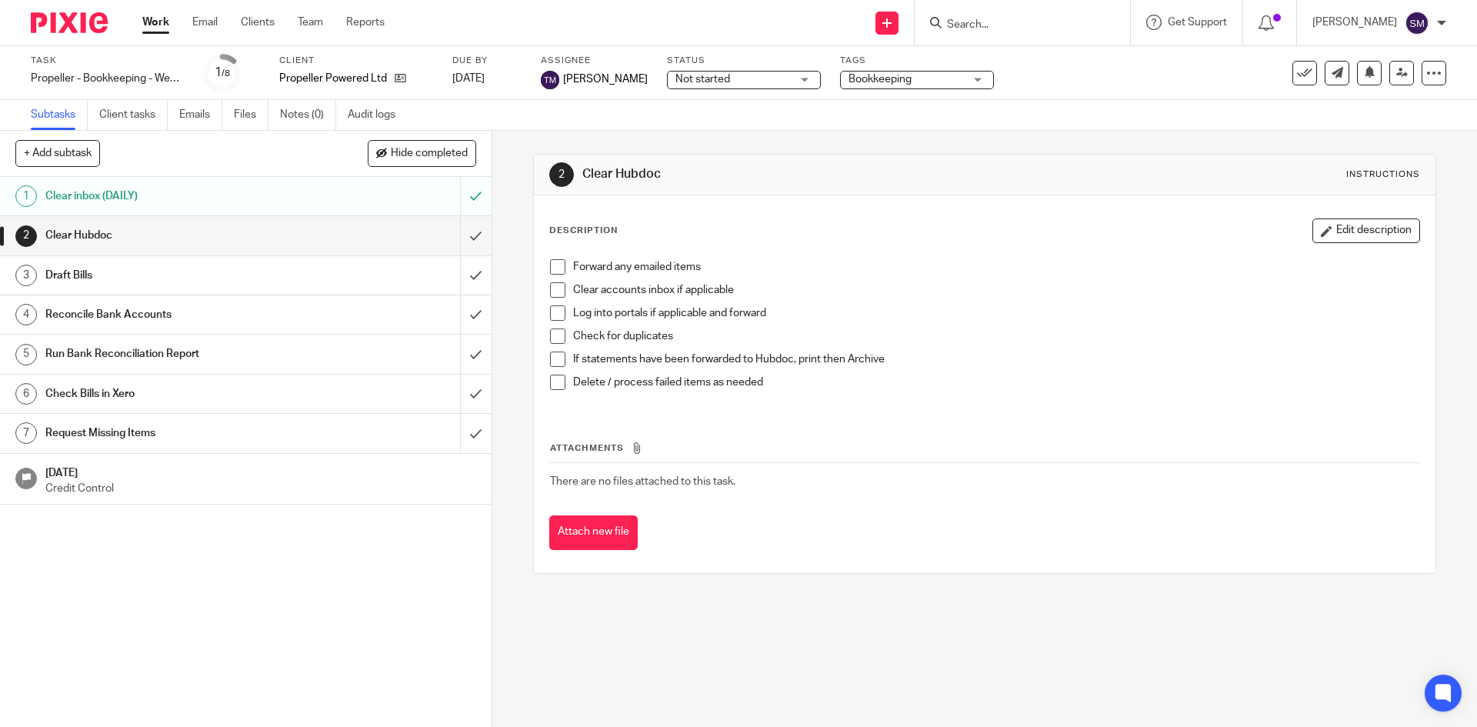
click at [553, 265] on span at bounding box center [557, 266] width 15 height 15
click at [559, 288] on span at bounding box center [557, 289] width 15 height 15
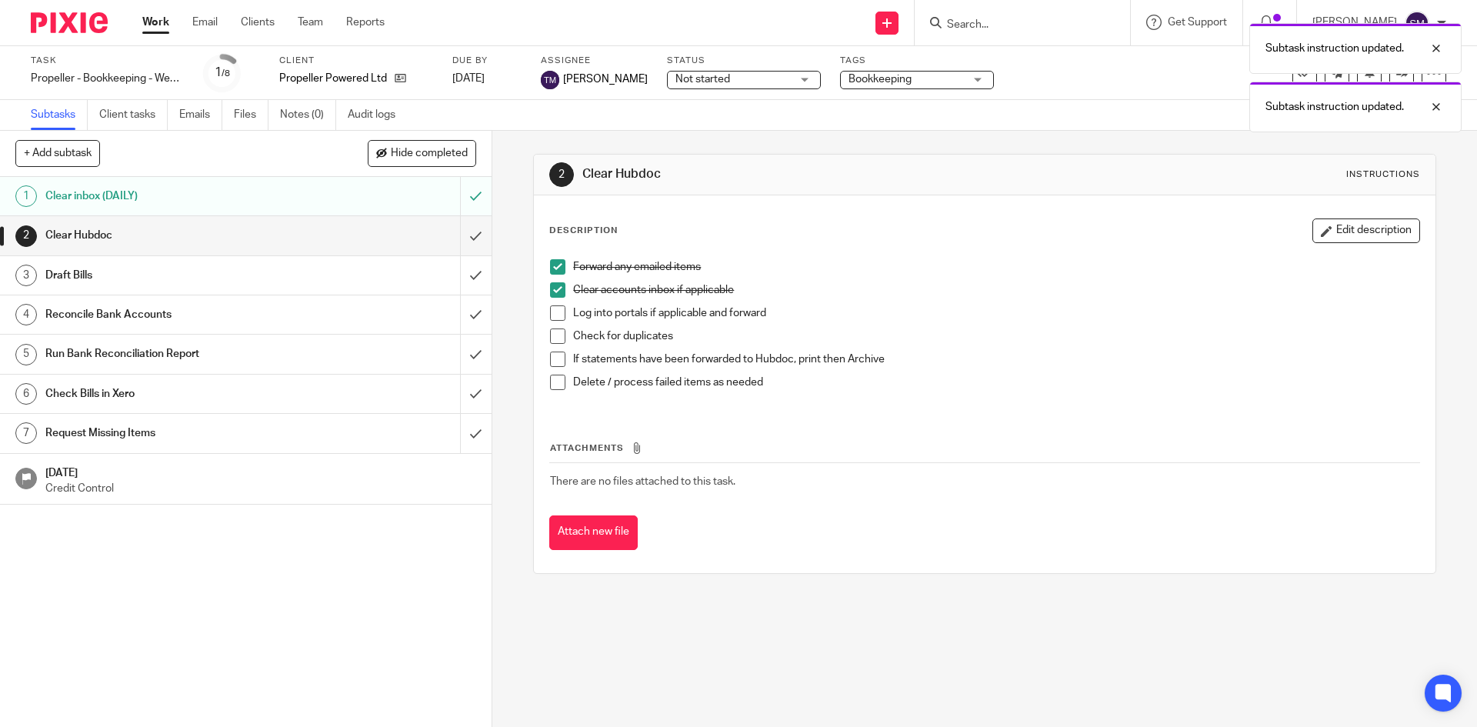
click at [564, 315] on li "Log into portals if applicable and forward" at bounding box center [984, 316] width 869 height 23
drag, startPoint x: 543, startPoint y: 315, endPoint x: 548, endPoint y: 325, distance: 11.4
click at [543, 314] on div "Forward any emailed items Clear accounts inbox if applicable Log into portals i…" at bounding box center [985, 331] width 884 height 158
click at [554, 332] on span at bounding box center [557, 336] width 15 height 15
click at [550, 314] on span at bounding box center [557, 312] width 15 height 15
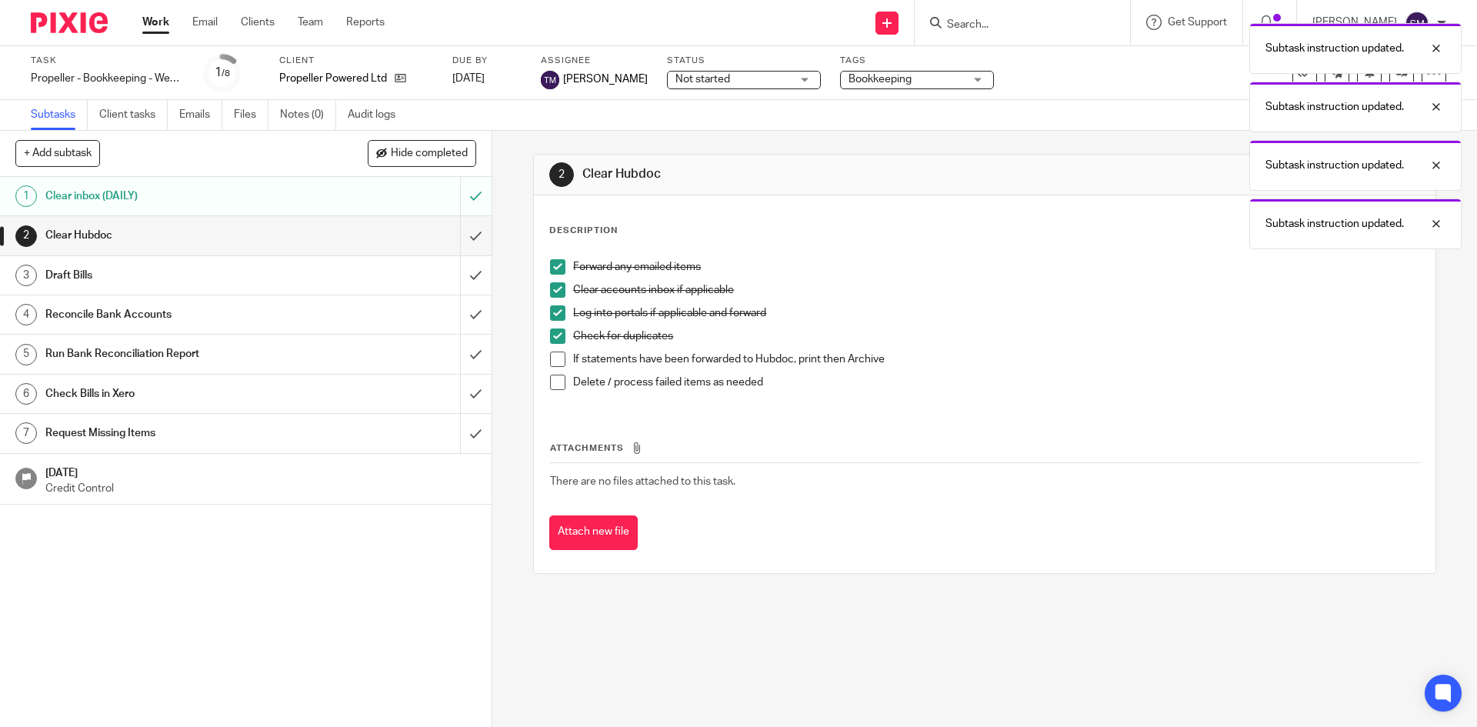
click at [560, 357] on span at bounding box center [557, 359] width 15 height 15
click at [558, 376] on span at bounding box center [557, 382] width 15 height 15
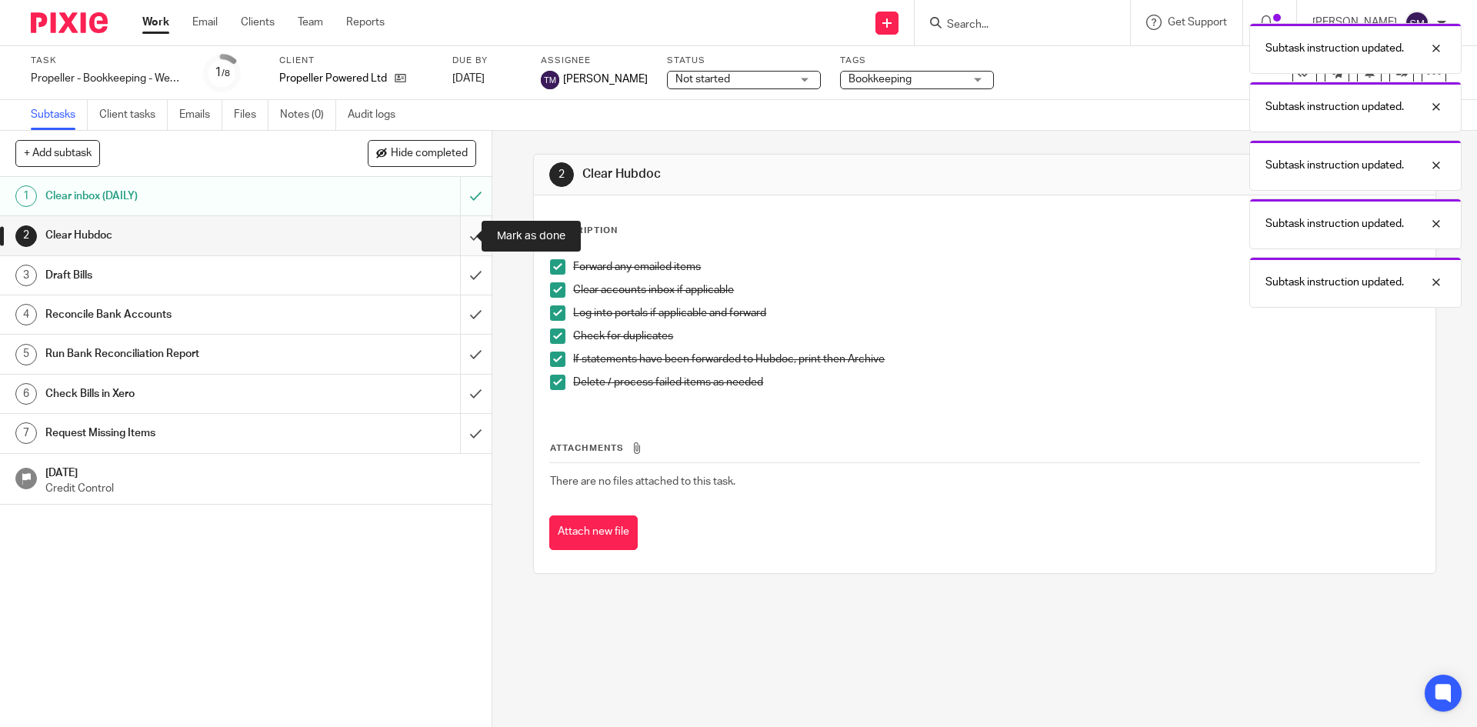
click at [460, 236] on input "submit" at bounding box center [246, 235] width 492 height 38
